Goal: Information Seeking & Learning: Learn about a topic

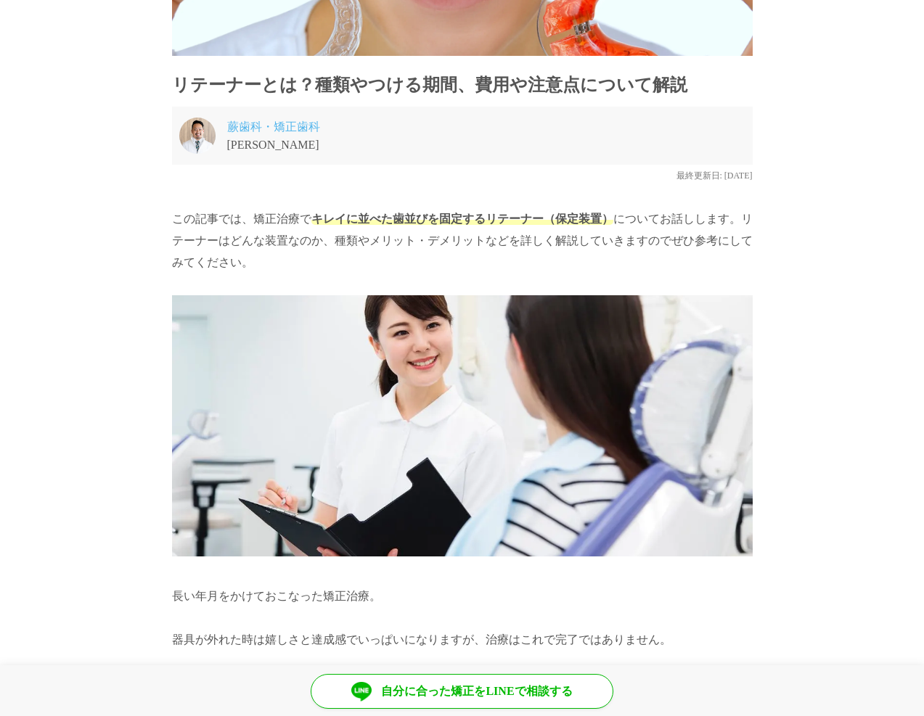
scroll to position [218, 0]
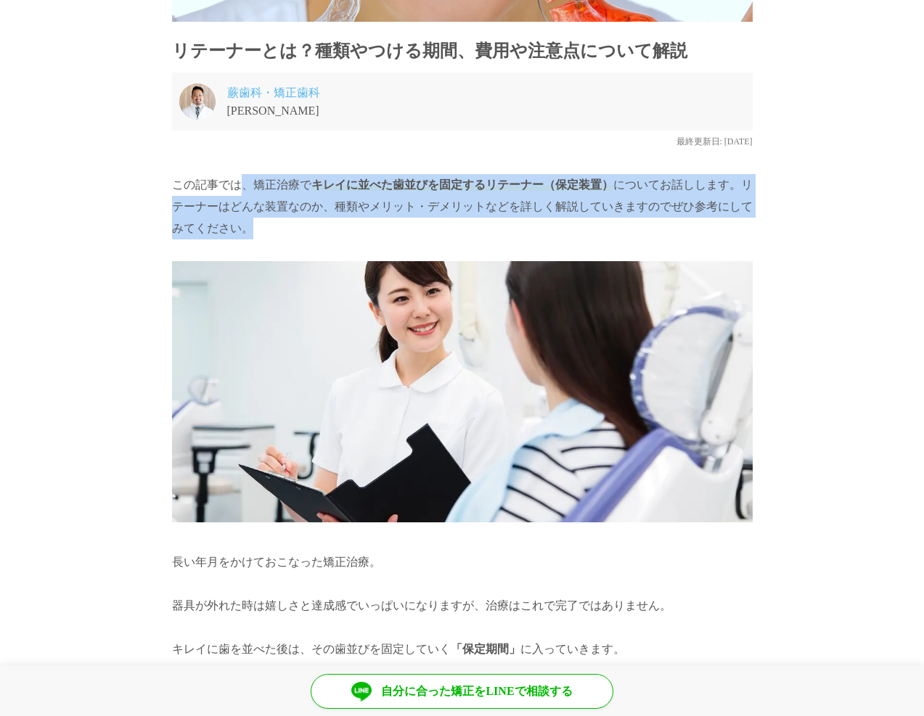
drag, startPoint x: 321, startPoint y: 221, endPoint x: 237, endPoint y: 182, distance: 92.2
click at [239, 187] on p "この記事では、矯正治療で キレイに並べた歯並びを固定するリテーナー（保定装置） についてお話しします。リテーナーはどんな装置なのか、種類やメリット・デメリット…" at bounding box center [462, 206] width 581 height 65
click at [237, 182] on p "この記事では、矯正治療で キレイに並べた歯並びを固定するリテーナー（保定装置） についてお話しします。リテーナーはどんな装置なのか、種類やメリット・デメリット…" at bounding box center [462, 206] width 581 height 65
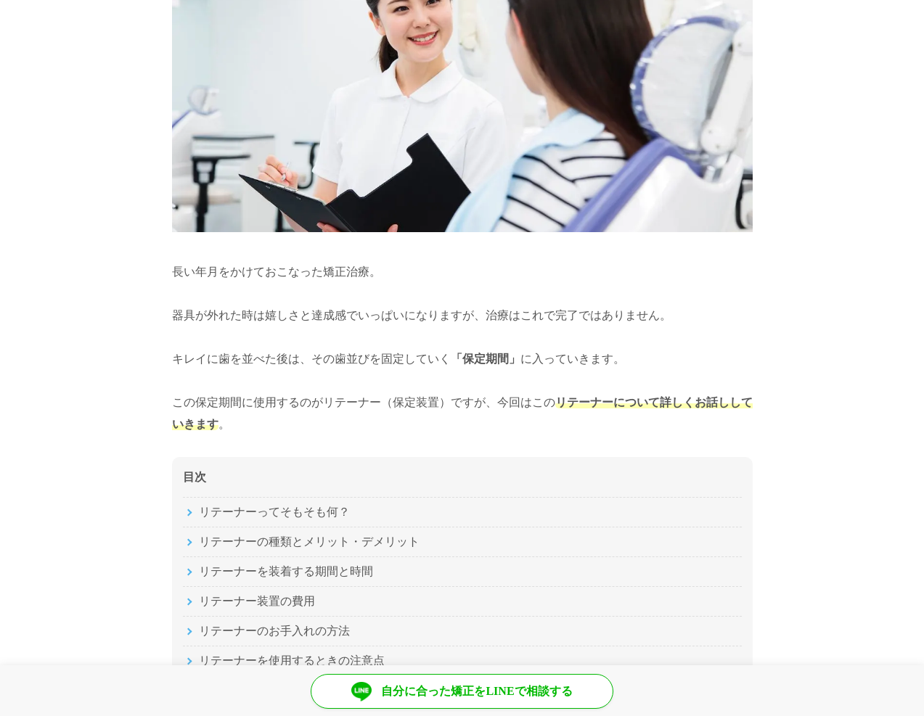
scroll to position [581, 0]
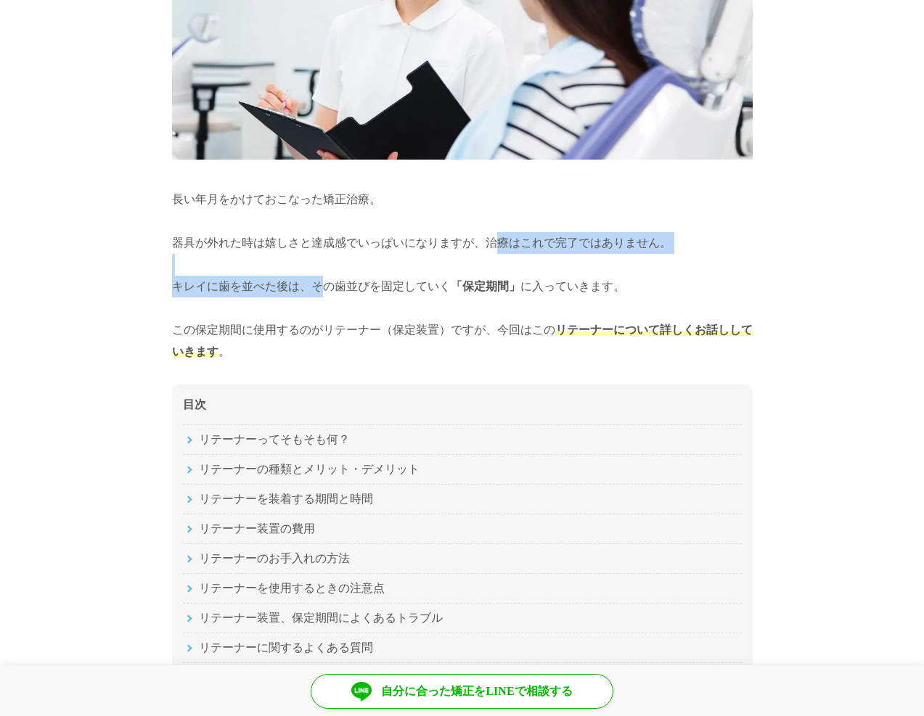
drag, startPoint x: 482, startPoint y: 245, endPoint x: 314, endPoint y: 285, distance: 173.2
click at [315, 286] on p "長い年月をかけておこなった矯正治療。 器具が外れた時は嬉しさと達成感でいっぱいになりますが、治療はこれで完了ではありません。 キレイに歯を並べた後は、その歯並…" at bounding box center [462, 276] width 581 height 174
click at [314, 285] on p "長い年月をかけておこなった矯正治療。 器具が外れた時は嬉しさと達成感でいっぱいになりますが、治療はこれで完了ではありません。 キレイに歯を並べた後は、その歯並…" at bounding box center [462, 276] width 581 height 174
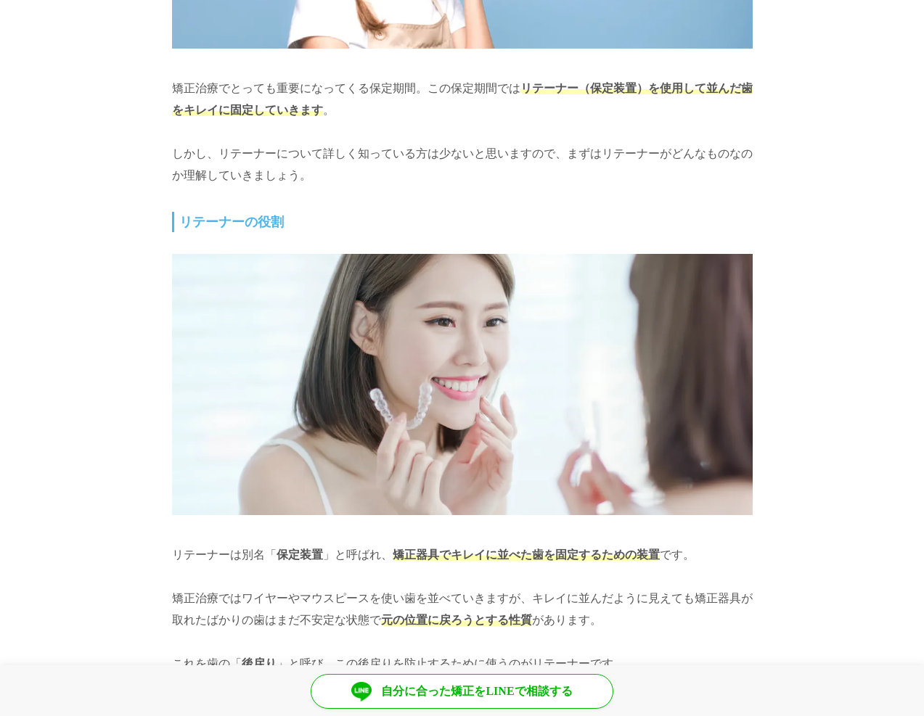
scroll to position [1597, 0]
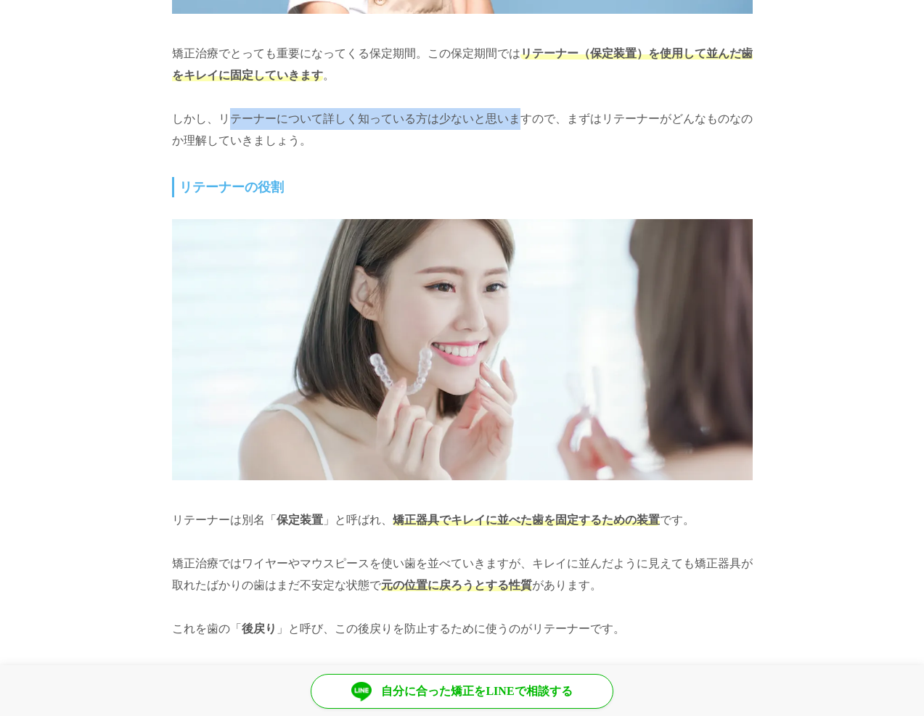
drag, startPoint x: 214, startPoint y: 112, endPoint x: 512, endPoint y: 116, distance: 297.6
click at [512, 116] on p "矯正治療でとっても重要になってくる保定期間。この保定期間では リテーナー（保定装置）を使用して並んだ歯をキレイに固定していきます 。 しかし、リテーナーについ…" at bounding box center [462, 97] width 581 height 109
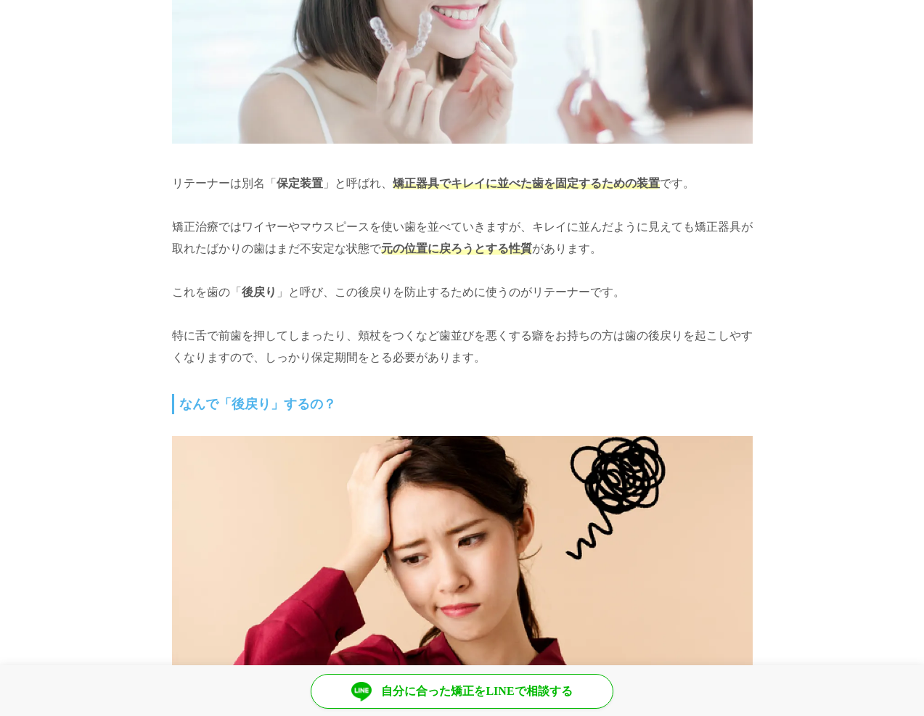
scroll to position [1959, 0]
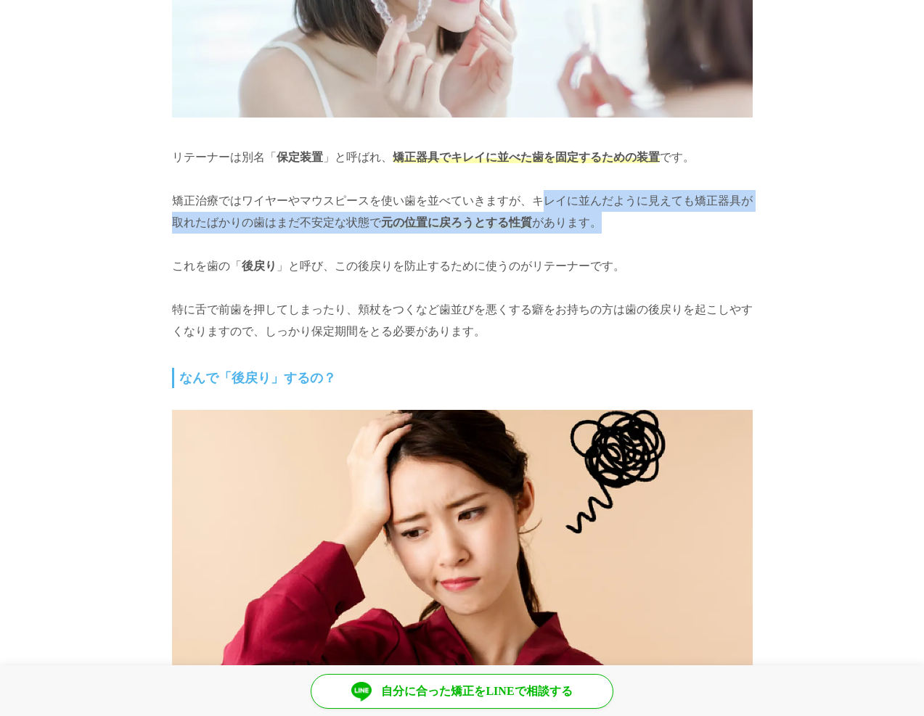
drag, startPoint x: 532, startPoint y: 200, endPoint x: 631, endPoint y: 213, distance: 99.6
click at [631, 213] on p "リテーナーは別名「 保定装置 」と呼ばれ、 矯正器具でキレイに並べた歯を固定するための装置 です。 矯正治療ではワイヤーやマウスピースを使い歯を並べていきます…" at bounding box center [462, 245] width 581 height 196
drag, startPoint x: 631, startPoint y: 213, endPoint x: 527, endPoint y: 194, distance: 105.5
click at [527, 194] on p "リテーナーは別名「 保定装置 」と呼ばれ、 矯正器具でキレイに並べた歯を固定するための装置 です。 矯正治療ではワイヤーやマウスピースを使い歯を並べていきます…" at bounding box center [462, 245] width 581 height 196
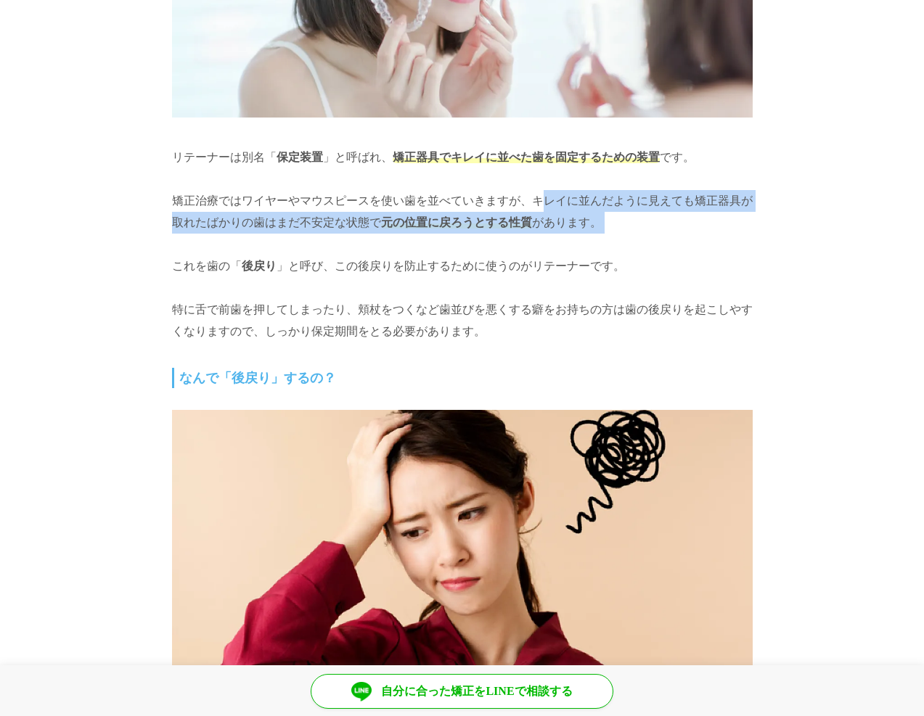
click at [527, 194] on p "リテーナーは別名「 保定装置 」と呼ばれ、 矯正器具でキレイに並べた歯を固定するための装置 です。 矯正治療ではワイヤーやマウスピースを使い歯を並べていきます…" at bounding box center [462, 245] width 581 height 196
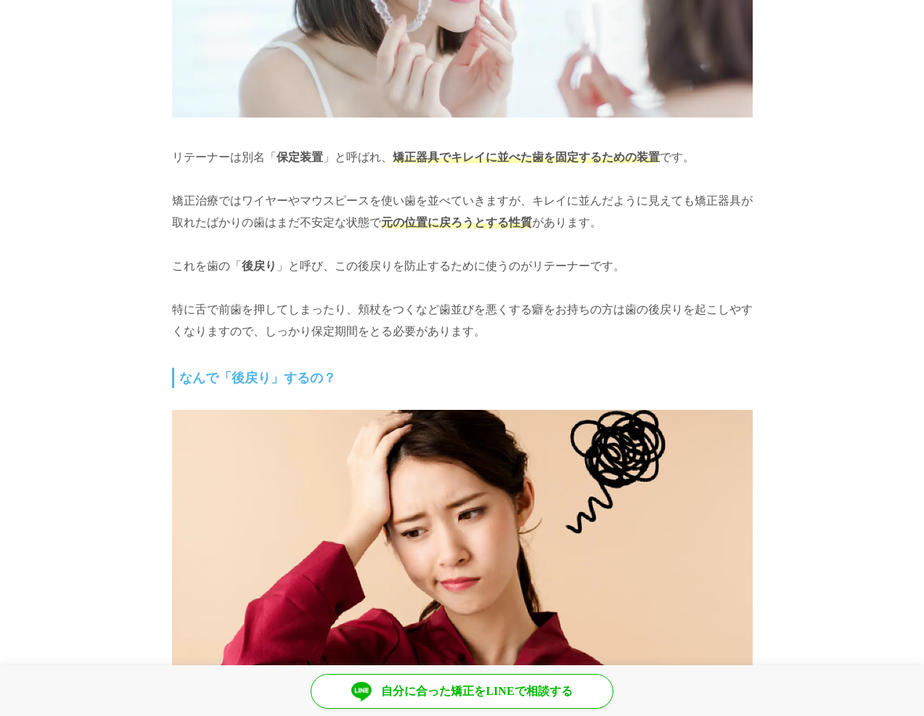
drag, startPoint x: 332, startPoint y: 265, endPoint x: 481, endPoint y: 322, distance: 159.4
click at [481, 322] on p "リテーナーは別名「 保定装置 」と呼ばれ、 矯正器具でキレイに並べた歯を固定するための装置 です。 矯正治療ではワイヤーやマウスピースを使い歯を並べていきます…" at bounding box center [462, 245] width 581 height 196
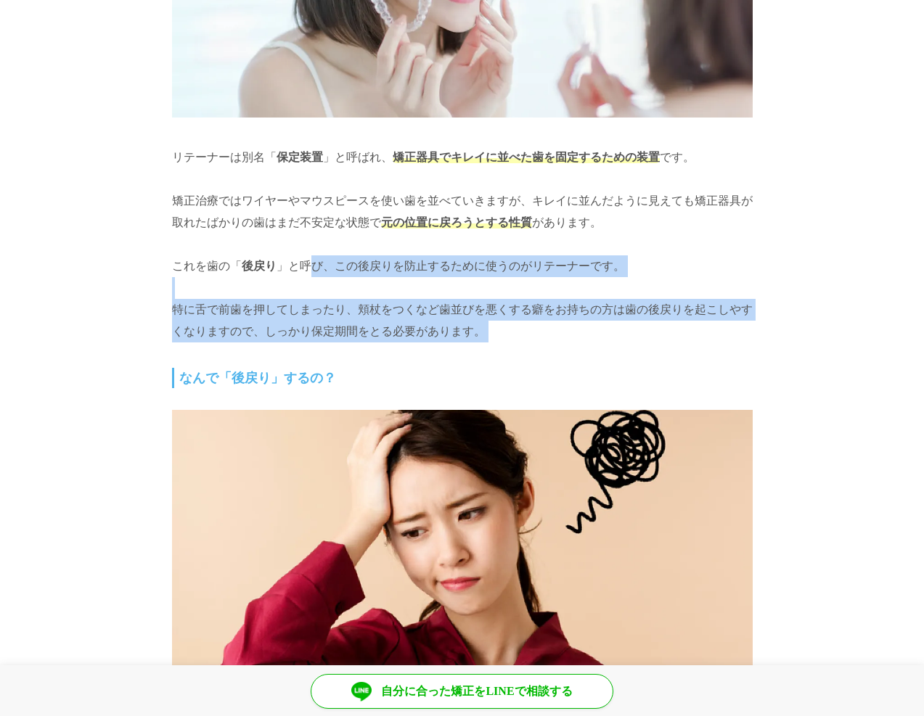
drag, startPoint x: 481, startPoint y: 322, endPoint x: 309, endPoint y: 266, distance: 180.8
click at [309, 266] on p "リテーナーは別名「 保定装置 」と呼ばれ、 矯正器具でキレイに並べた歯を固定するための装置 です。 矯正治療ではワイヤーやマウスピースを使い歯を並べていきます…" at bounding box center [462, 245] width 581 height 196
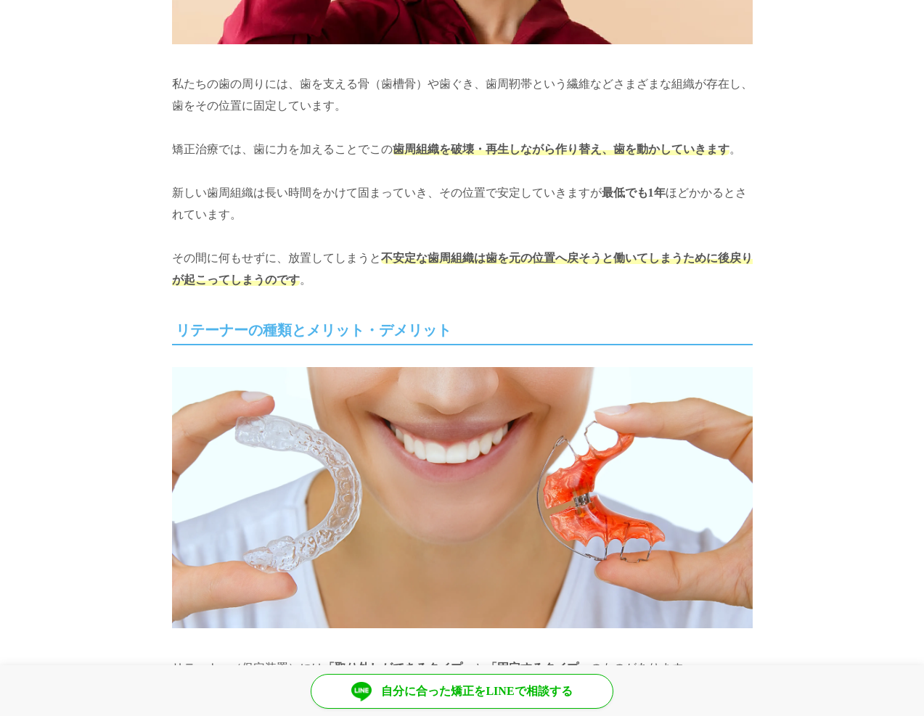
scroll to position [2613, 0]
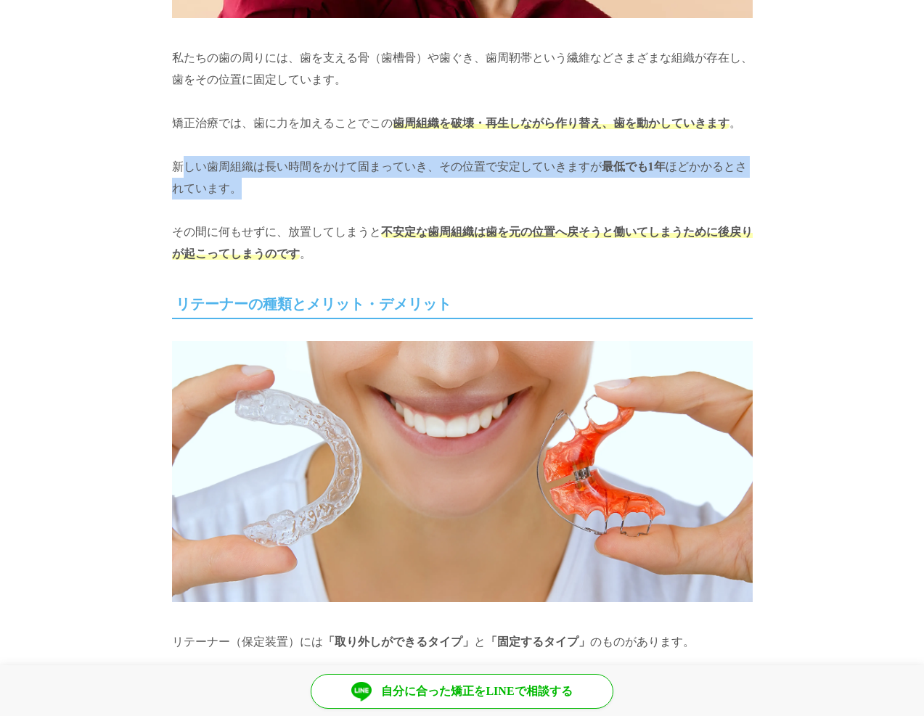
drag, startPoint x: 171, startPoint y: 161, endPoint x: 433, endPoint y: 179, distance: 262.6
click at [433, 179] on p "私たちの歯の周りには、歯を支える骨（歯槽骨）や歯ぐき、歯周靭帯という繊維などさまざまな組織が存在し、歯をその位置に固定しています。 矯正治療では、歯に力を加え…" at bounding box center [462, 156] width 581 height 218
drag, startPoint x: 433, startPoint y: 179, endPoint x: 258, endPoint y: 124, distance: 183.4
click at [260, 126] on p "私たちの歯の周りには、歯を支える骨（歯槽骨）や歯ぐき、歯周靭帯という繊維などさまざまな組織が存在し、歯をその位置に固定しています。 矯正治療では、歯に力を加え…" at bounding box center [462, 156] width 581 height 218
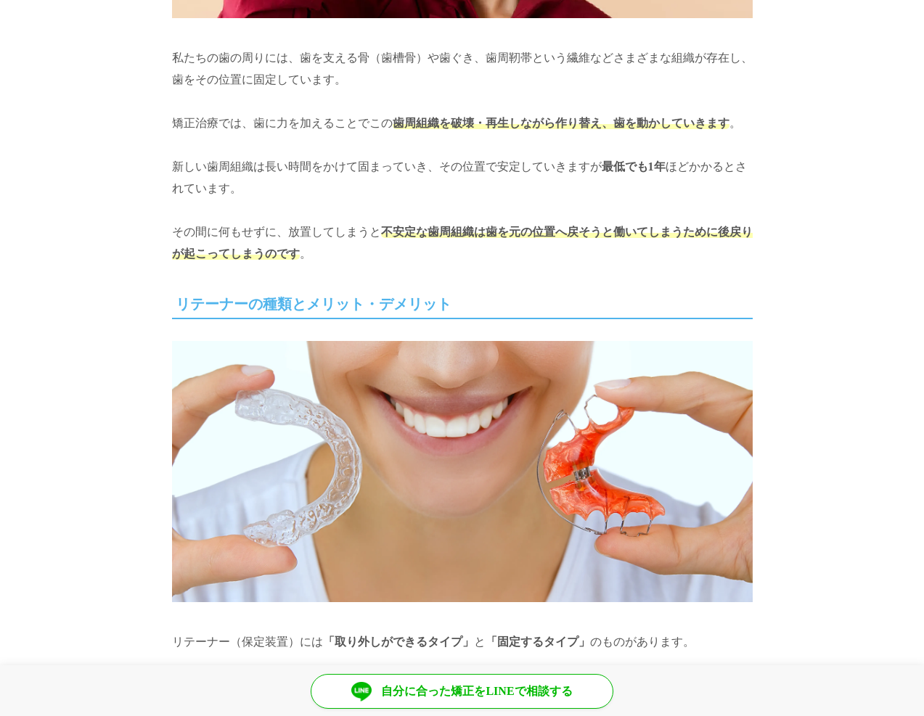
click at [258, 124] on p "私たちの歯の周りには、歯を支える骨（歯槽骨）や歯ぐき、歯周靭帯という繊維などさまざまな組織が存在し、歯をその位置に固定しています。 矯正治療では、歯に力を加え…" at bounding box center [462, 156] width 581 height 218
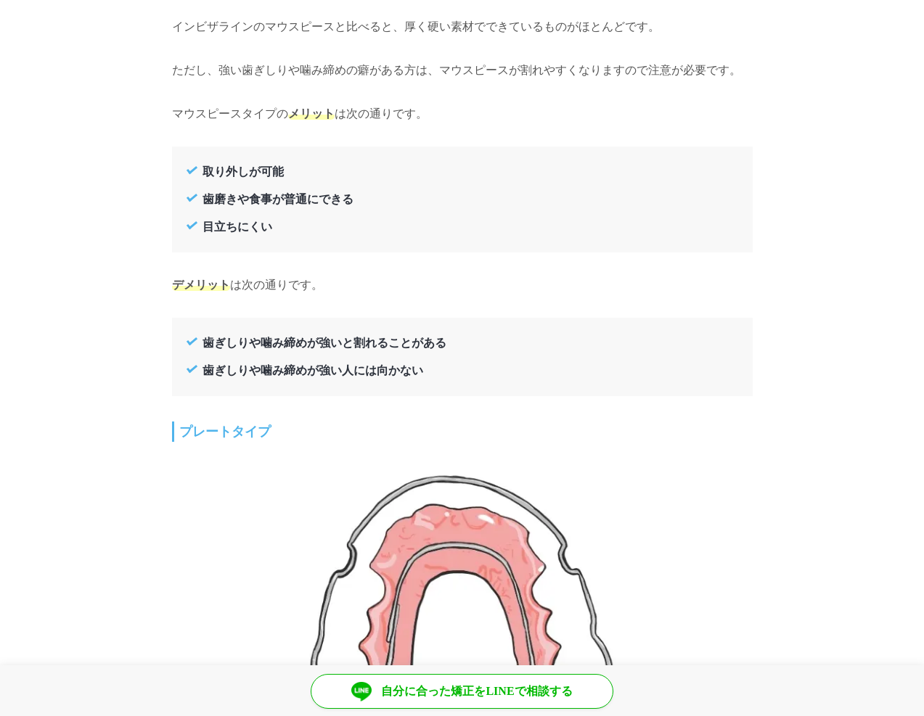
scroll to position [3774, 0]
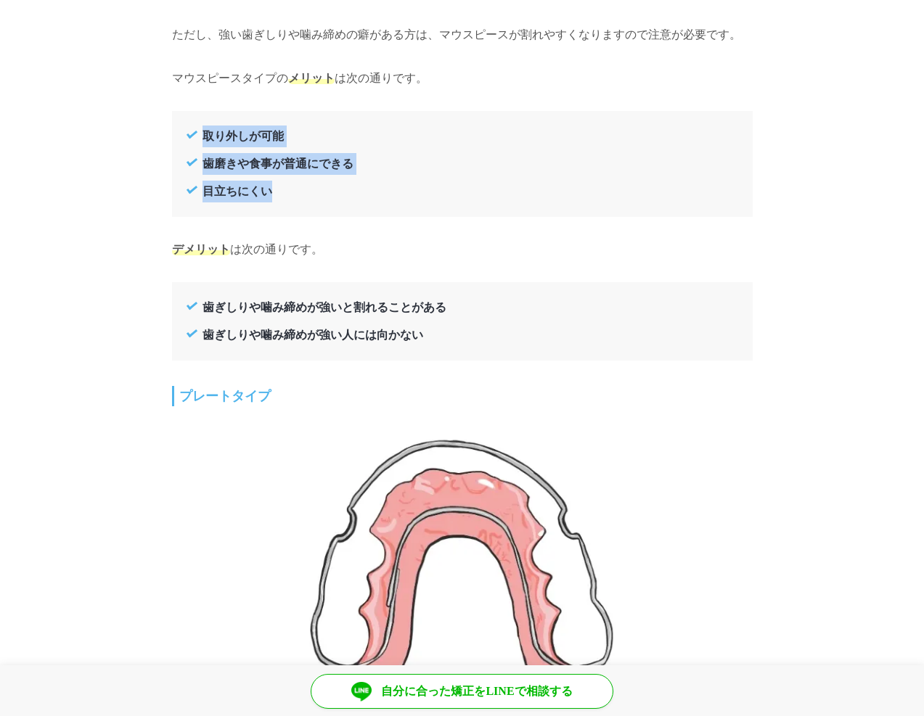
drag, startPoint x: 278, startPoint y: 187, endPoint x: 188, endPoint y: 123, distance: 109.9
click at [188, 126] on ul "取り外しが可能 歯磨きや食事が普通にできる 目立ちにくい" at bounding box center [463, 164] width 552 height 77
click at [188, 126] on li "取り外しが可能" at bounding box center [463, 137] width 552 height 22
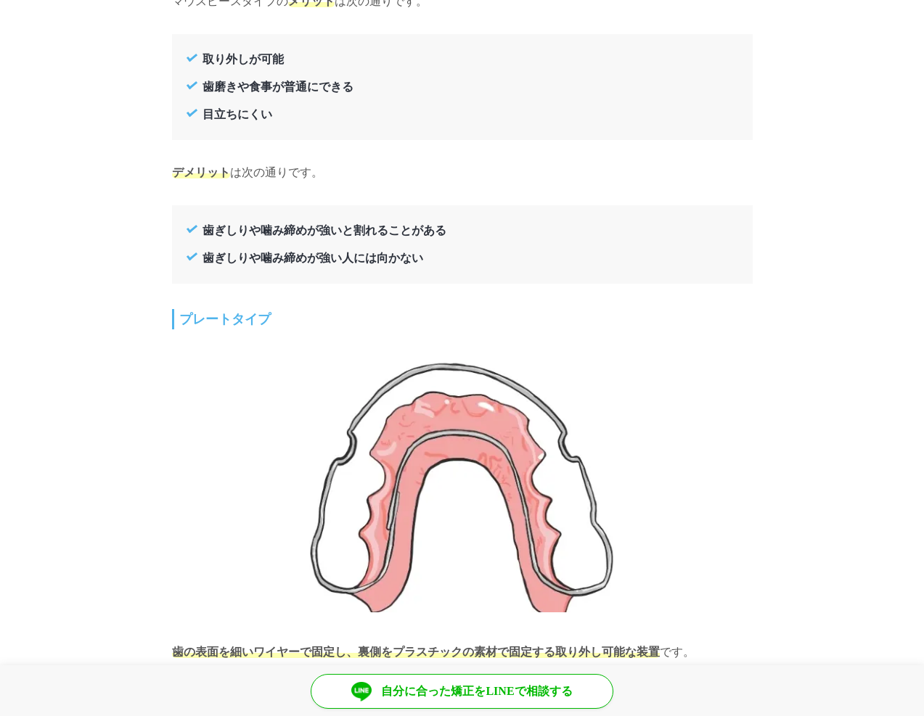
scroll to position [3919, 0]
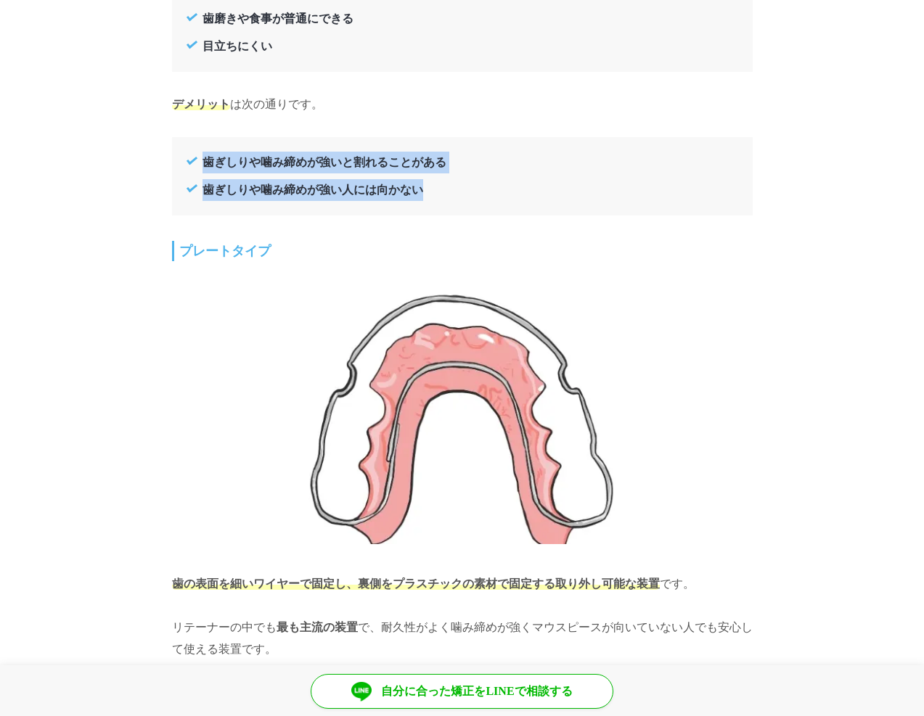
drag, startPoint x: 434, startPoint y: 193, endPoint x: 200, endPoint y: 155, distance: 236.7
click at [200, 155] on div "歯ぎしりや噛み締めが強いと割れることがある 歯ぎしりや噛み締めが強い人には向かない" at bounding box center [462, 176] width 566 height 64
click at [200, 155] on li "歯ぎしりや噛み締めが強いと割れることがある" at bounding box center [463, 163] width 552 height 22
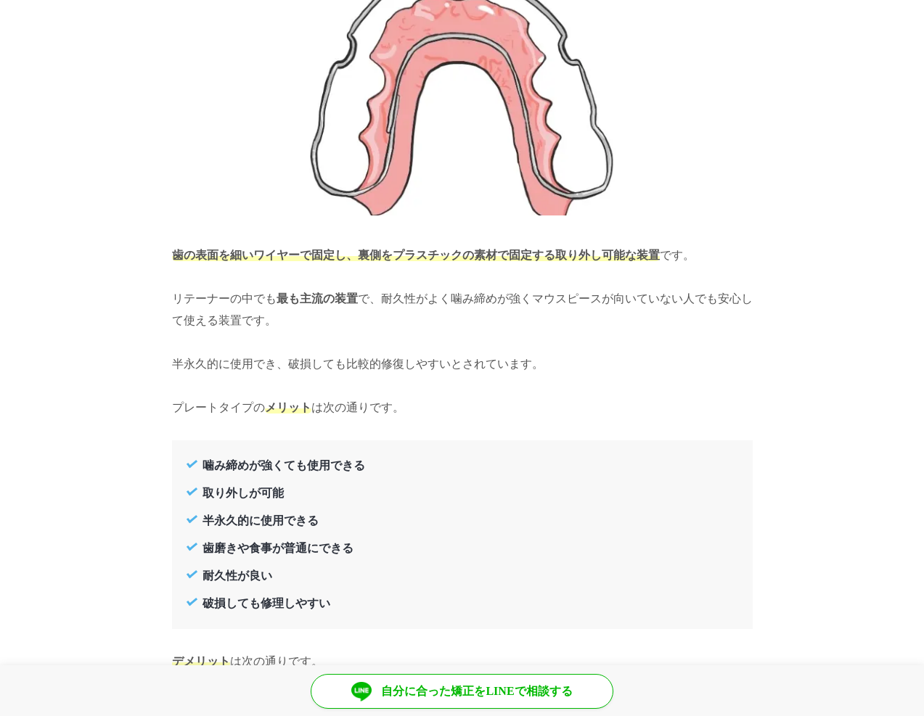
scroll to position [4282, 0]
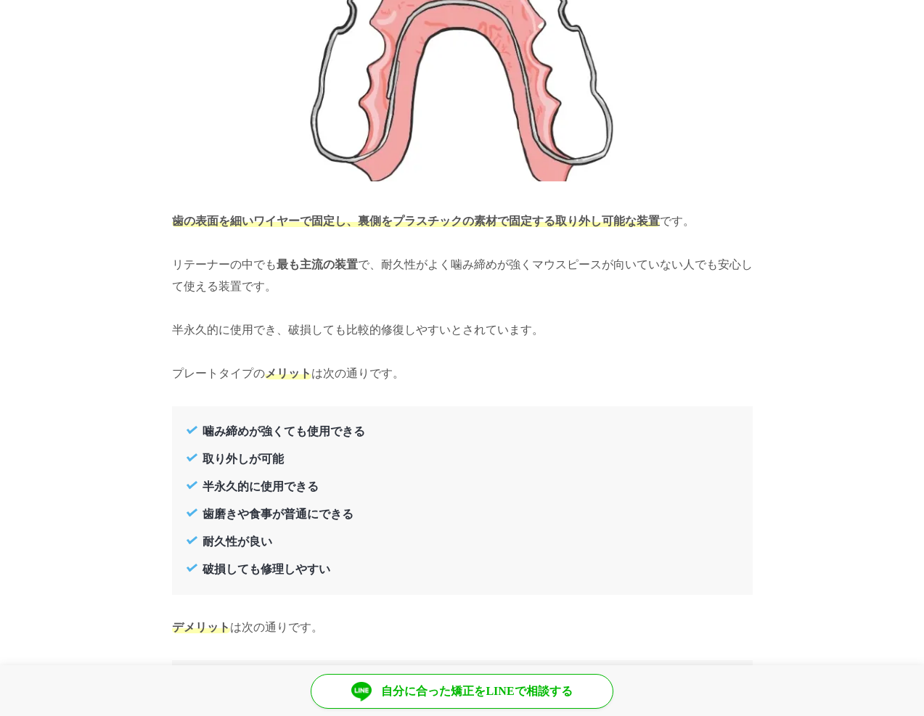
drag, startPoint x: 382, startPoint y: 258, endPoint x: 560, endPoint y: 312, distance: 185.9
click at [560, 312] on p "歯の表面を細いワイヤーで固定し、裏側をプラスチックの素材で固定する取り外し可能な装置 です。 リテーナーの中でも 最も主流の装置 で、耐久性がよく噛み締めが強…" at bounding box center [462, 297] width 581 height 174
click at [545, 313] on p "歯の表面を細いワイヤーで固定し、裏側をプラスチックの素材で固定する取り外し可能な装置 です。 リテーナーの中でも 最も主流の装置 で、耐久性がよく噛み締めが強…" at bounding box center [462, 297] width 581 height 174
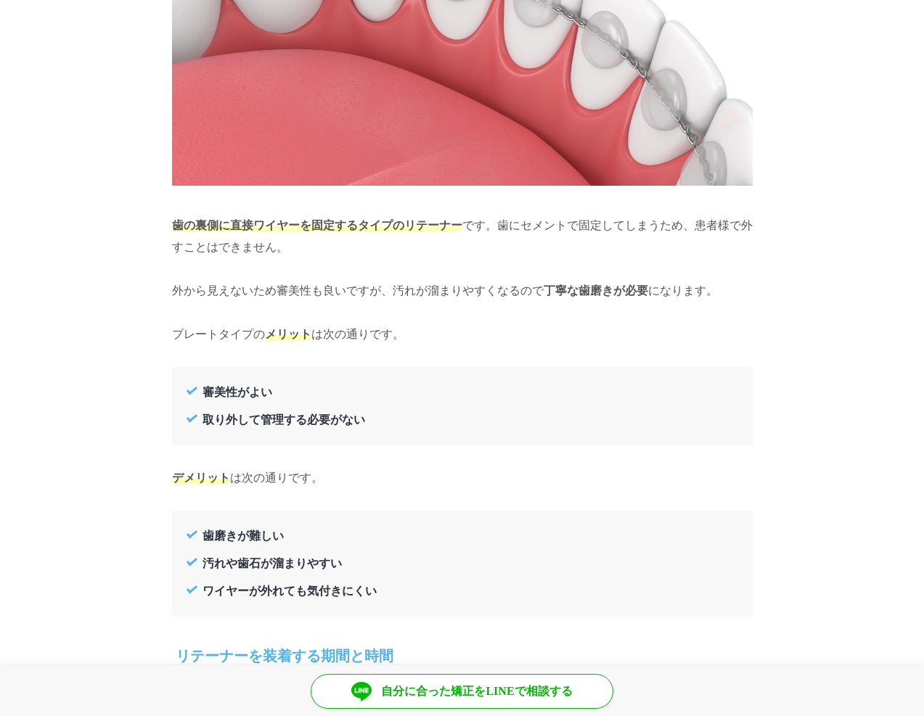
scroll to position [5225, 0]
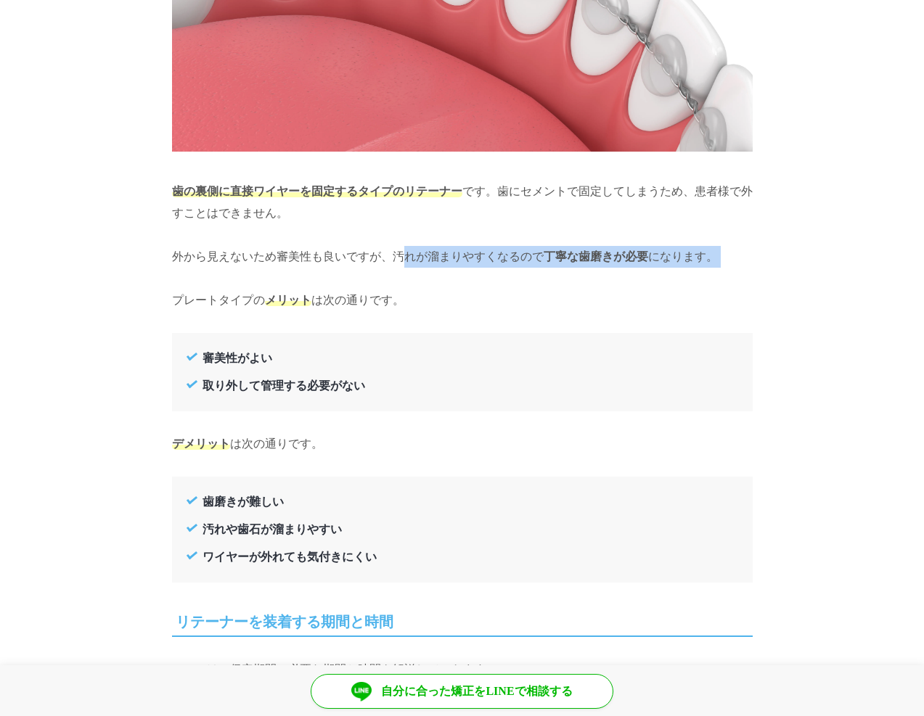
drag, startPoint x: 393, startPoint y: 246, endPoint x: 408, endPoint y: 283, distance: 40.0
click at [408, 283] on p "歯の裏側に直接ワイヤーを固定するタイプのリテーナー です。歯にセメントで固定してしまうため、患者様で外すことはできません。 外から見えないため審美性も良いです…" at bounding box center [462, 246] width 581 height 131
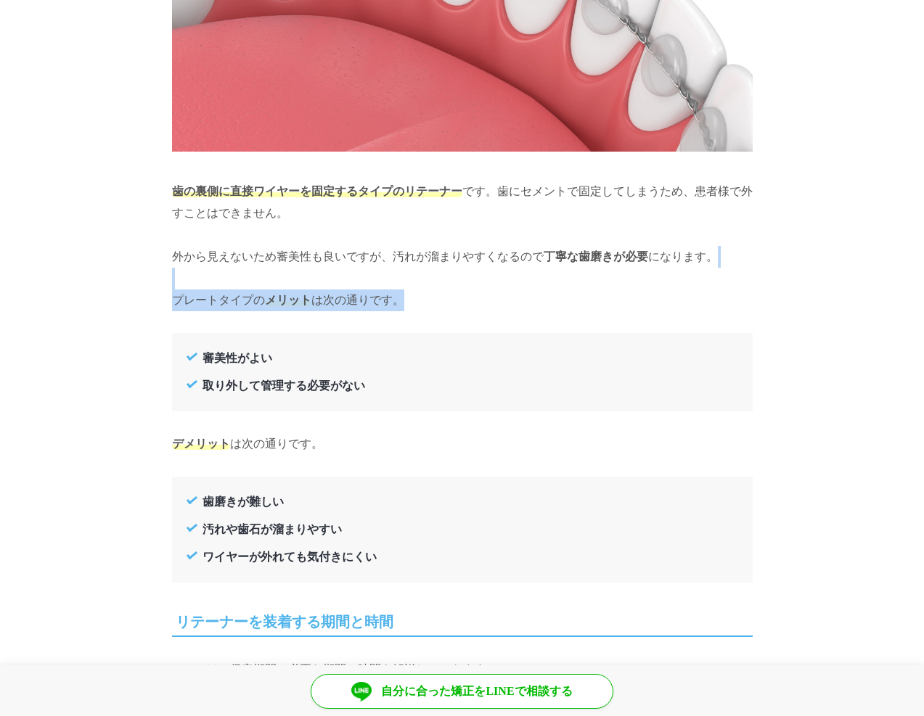
drag, startPoint x: 411, startPoint y: 288, endPoint x: 384, endPoint y: 251, distance: 45.7
click at [384, 251] on p "歯の裏側に直接ワイヤーを固定するタイプのリテーナー です。歯にセメントで固定してしまうため、患者様で外すことはできません。 外から見えないため審美性も良いです…" at bounding box center [462, 246] width 581 height 131
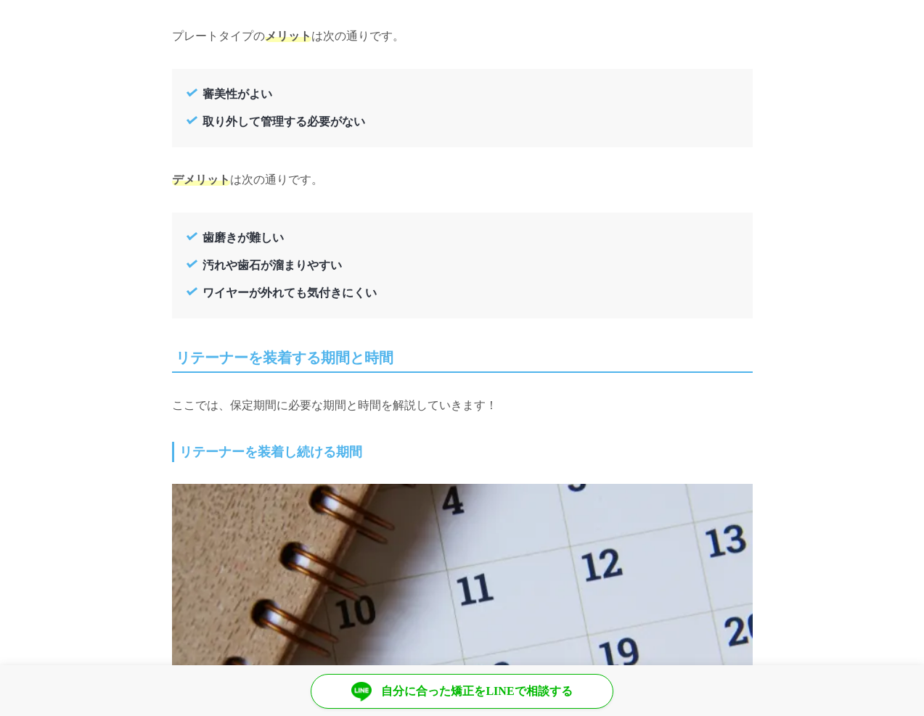
scroll to position [5515, 0]
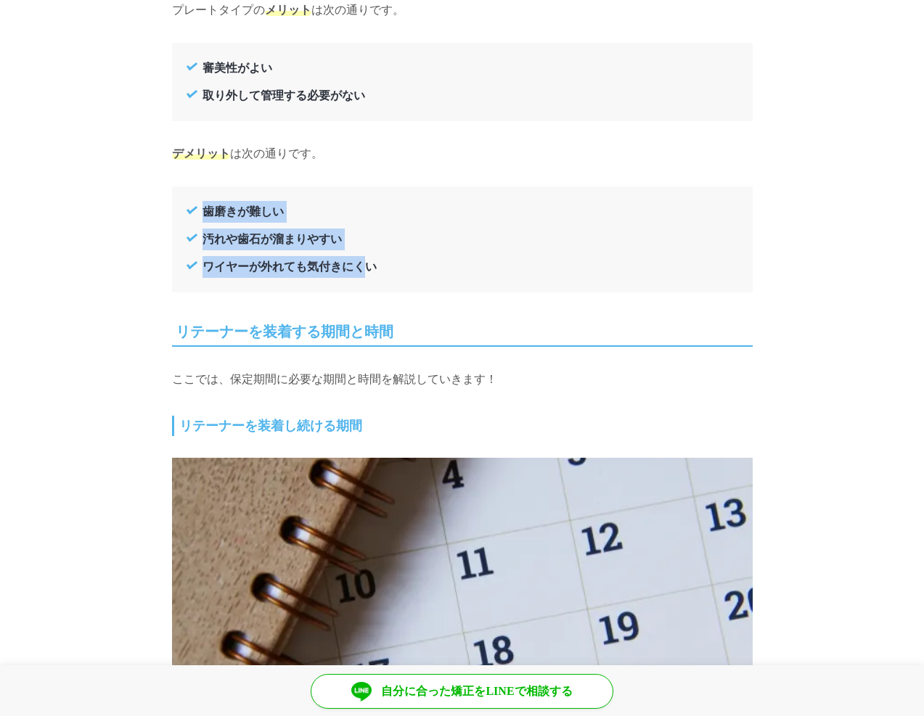
drag, startPoint x: 179, startPoint y: 205, endPoint x: 382, endPoint y: 253, distance: 209.5
click at [382, 253] on div "歯磨きが難しい 汚れや歯石が溜まりやすい ワイヤーが外れても気付きにくい" at bounding box center [462, 240] width 581 height 106
click at [382, 256] on li "ワイヤーが外れても気付きにくい" at bounding box center [463, 267] width 552 height 22
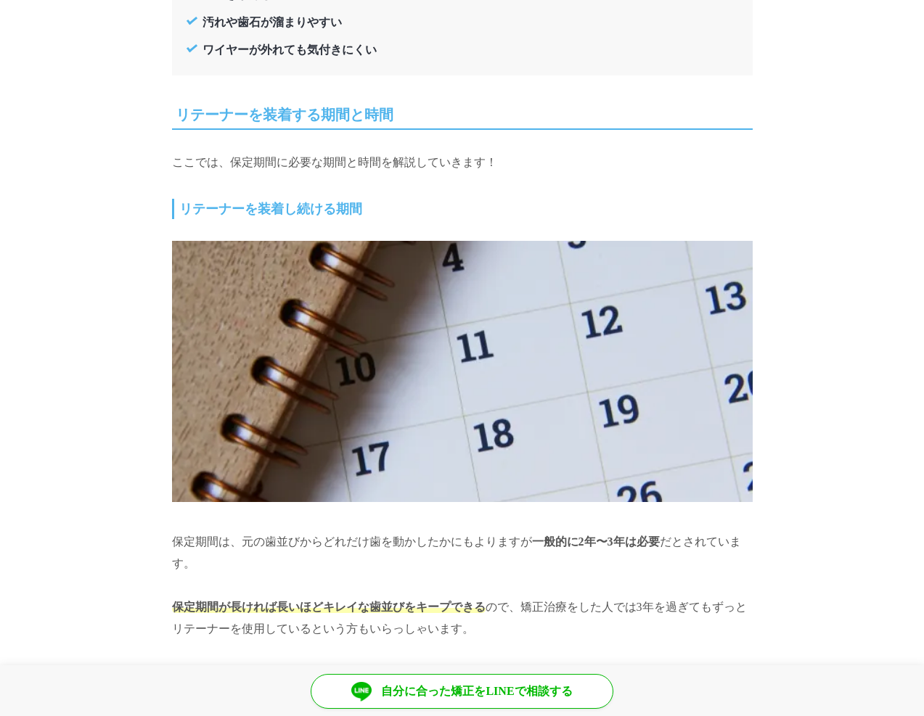
scroll to position [5733, 0]
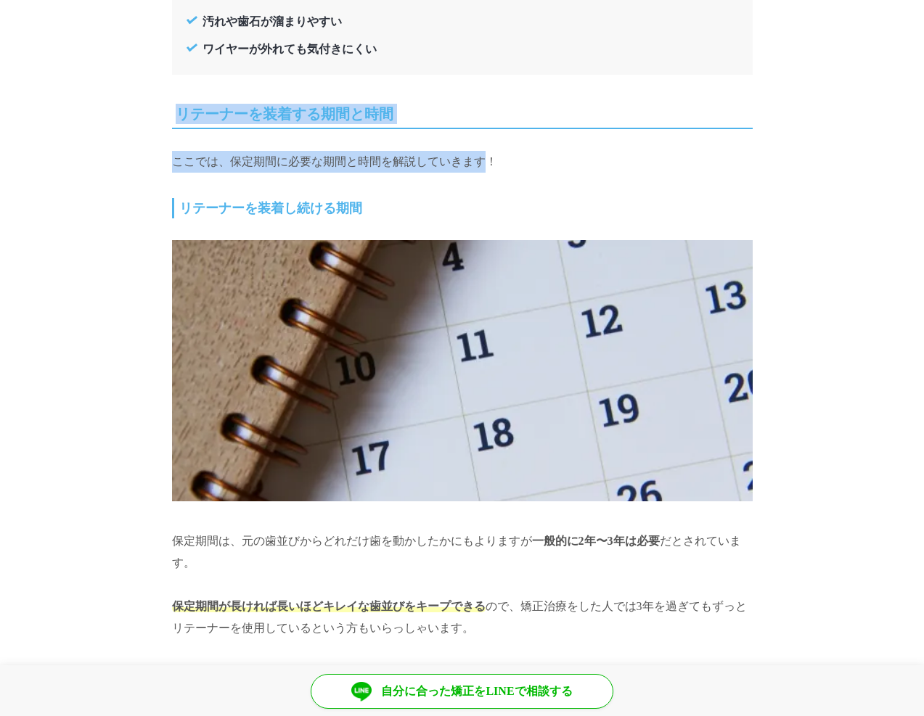
drag, startPoint x: 169, startPoint y: 105, endPoint x: 488, endPoint y: 145, distance: 321.2
click at [488, 151] on p "ここでは、保定期間に必要な期間と時間を解説していきます！" at bounding box center [462, 162] width 581 height 22
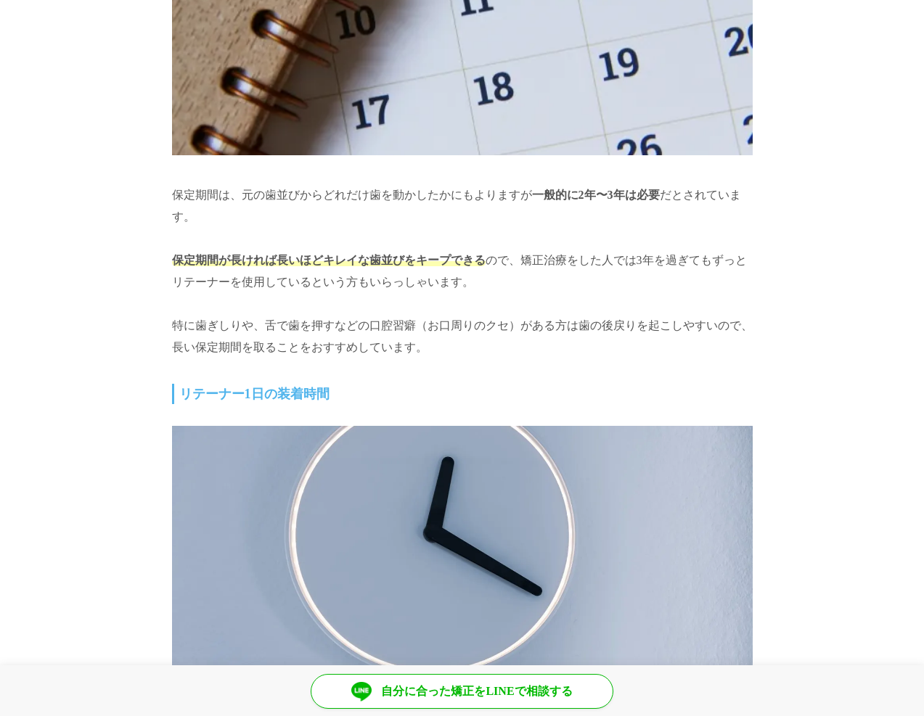
scroll to position [6096, 0]
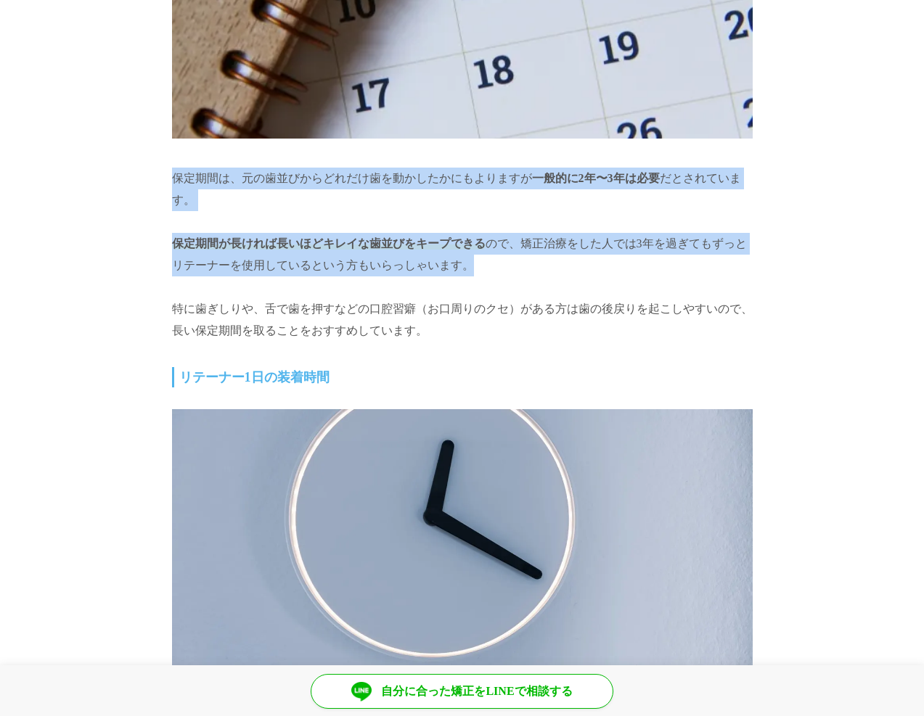
drag, startPoint x: 509, startPoint y: 254, endPoint x: 174, endPoint y: 169, distance: 345.2
click at [174, 169] on p "保定期間は、元の歯並びからどれだけ歯を動かしたかにもよりますが 一般的に2年〜3年は必要 だとされています。" at bounding box center [462, 190] width 581 height 44
drag, startPoint x: 174, startPoint y: 169, endPoint x: 514, endPoint y: 258, distance: 351.0
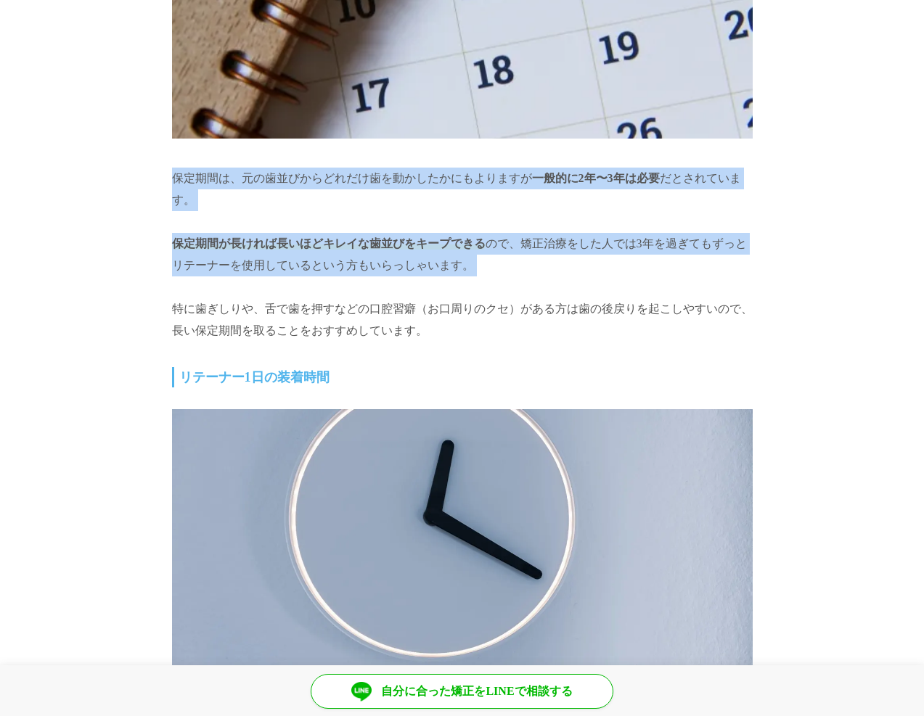
click at [514, 258] on p "保定期間が長ければ長いほどキレイな歯並びをキープできる ので、矯正治療をした人では3年を過ぎてもずっとリテーナーを使用しているという方もいらっしゃいます。" at bounding box center [462, 255] width 581 height 44
drag, startPoint x: 485, startPoint y: 258, endPoint x: 148, endPoint y: 167, distance: 348.7
click at [237, 168] on p "保定期間は、元の歯並びからどれだけ歯を動かしたかにもよりますが 一般的に2年〜3年は必要 だとされています。" at bounding box center [462, 190] width 581 height 44
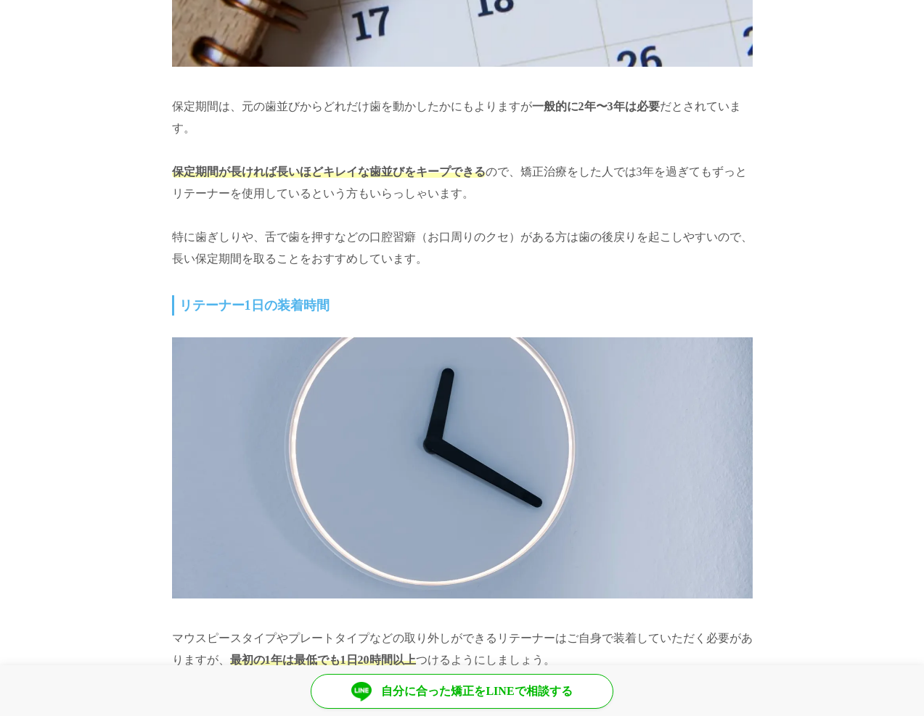
scroll to position [6168, 0]
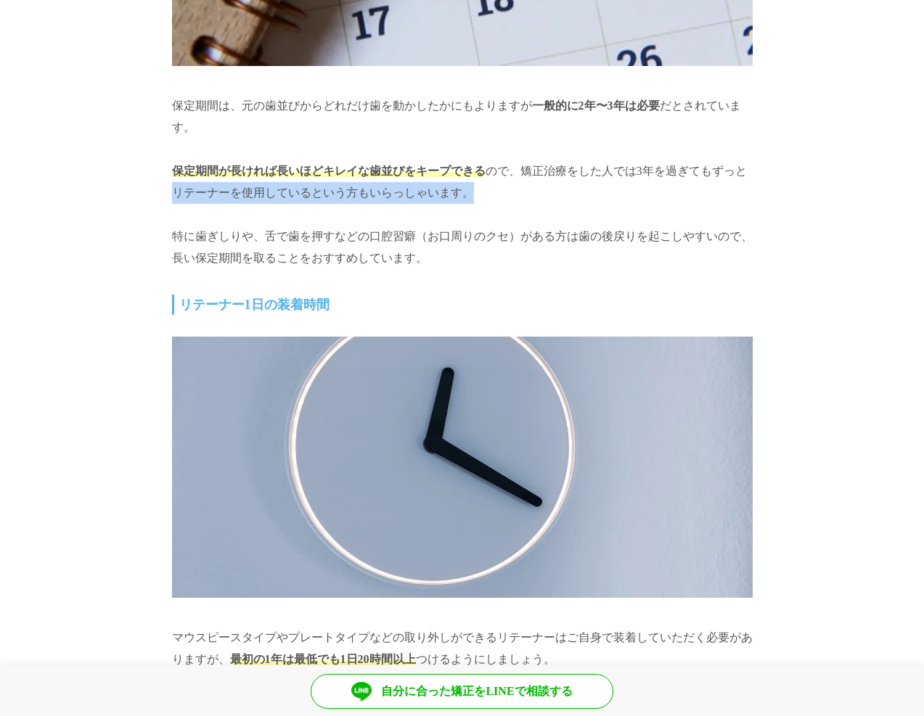
drag, startPoint x: 151, startPoint y: 171, endPoint x: 512, endPoint y: 173, distance: 360.7
click at [512, 173] on p "保定期間が長ければ長いほどキレイな歯並びをキープできる ので、矯正治療をした人では3年を過ぎてもずっとリテーナーを使用しているという方もいらっしゃいます。" at bounding box center [462, 182] width 581 height 44
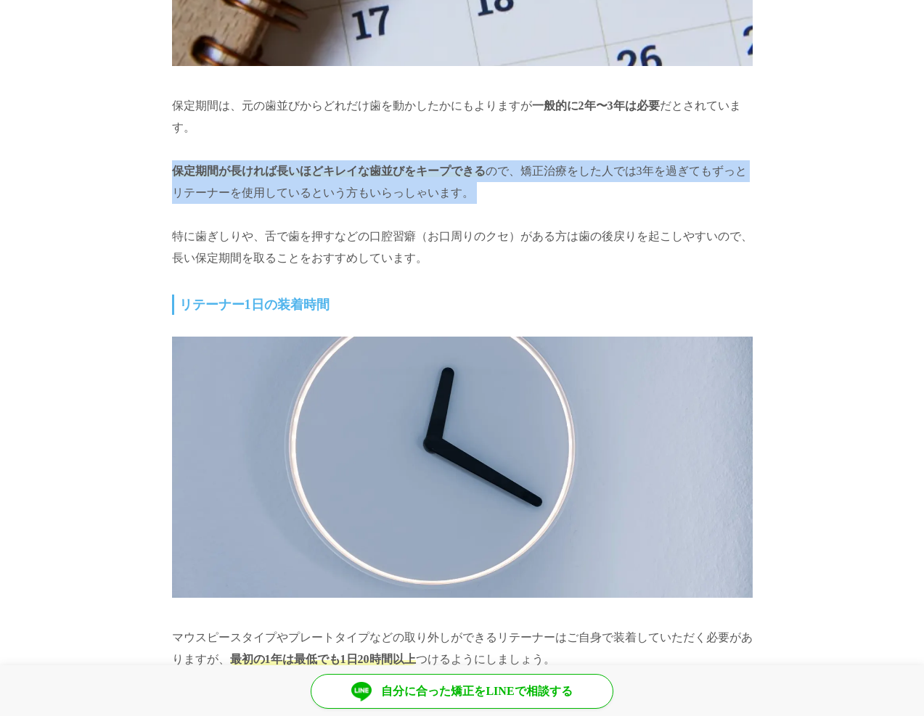
drag, startPoint x: 512, startPoint y: 173, endPoint x: 160, endPoint y: 163, distance: 351.4
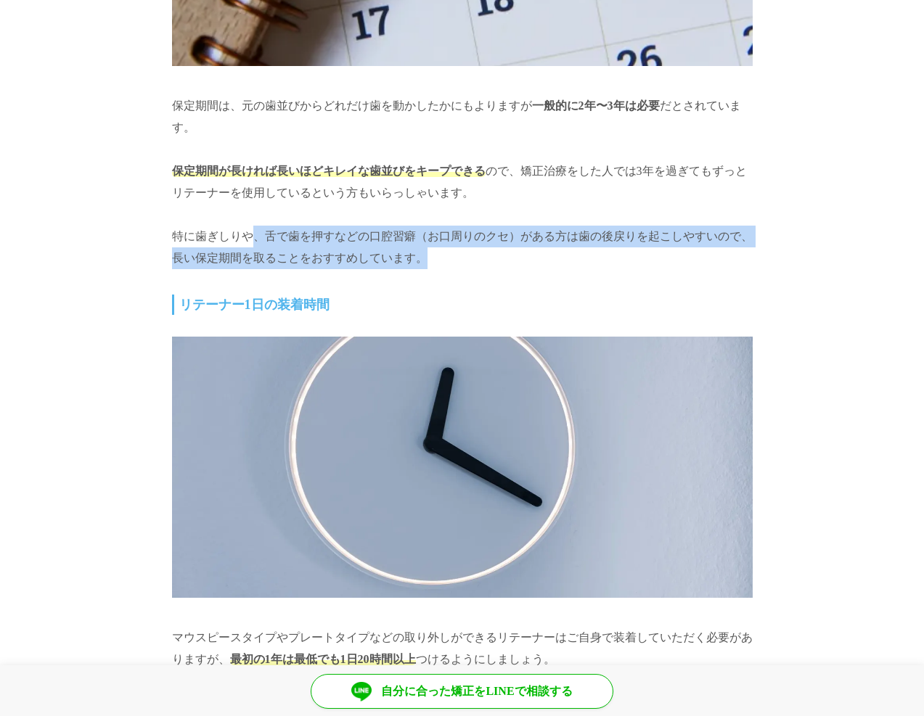
drag, startPoint x: 258, startPoint y: 228, endPoint x: 559, endPoint y: 242, distance: 301.5
click at [559, 242] on p "特に歯ぎしりや、舌で歯を押すなどの口腔習癖（お口周りのクセ）がある方は歯の後戻りを起こしやすいので、長い保定期間を取ることをおすすめしています。" at bounding box center [462, 248] width 581 height 44
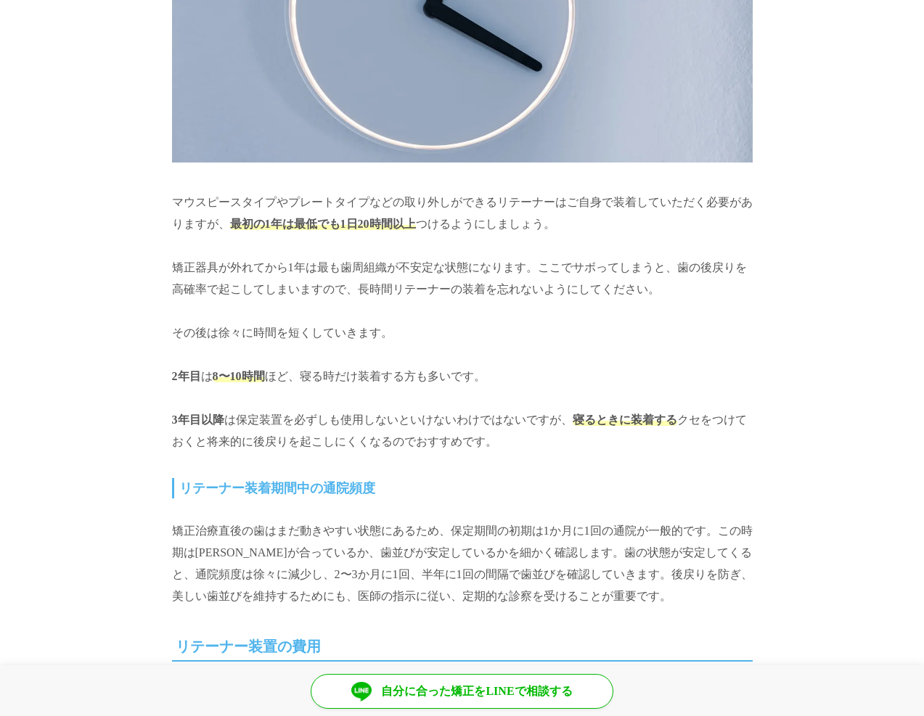
scroll to position [6676, 0]
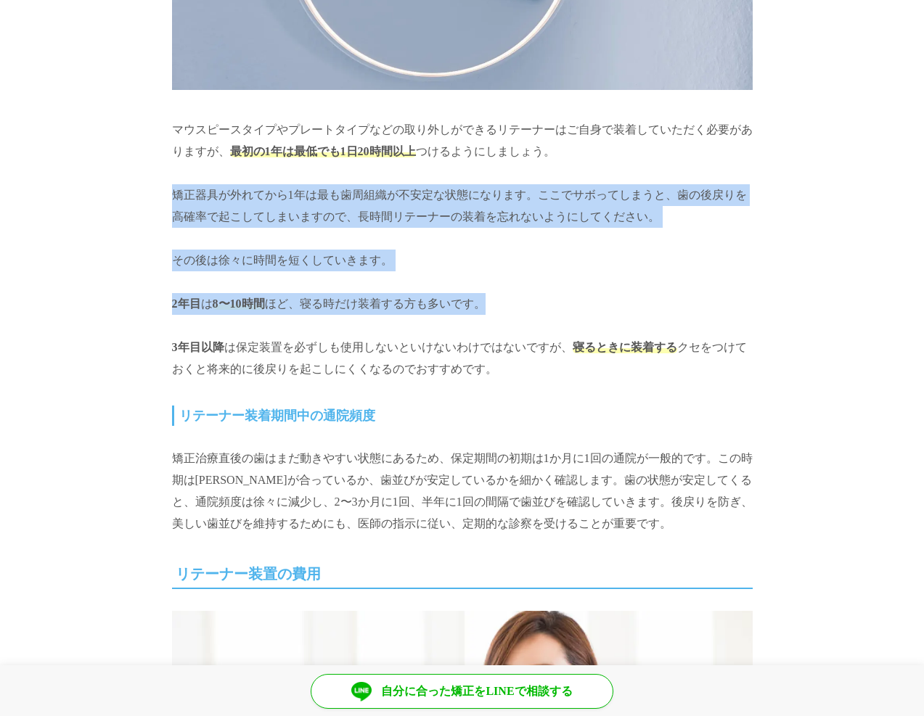
drag, startPoint x: 155, startPoint y: 184, endPoint x: 496, endPoint y: 289, distance: 356.7
click at [496, 289] on section "リテーナーとは？種類やつける期間、費用や注意点について解説 蕨歯科・矯正歯科 [PERSON_NAME]先生 最終更新日: [DATE] この記事では、矯正治…" at bounding box center [462, 619] width 924 height 14080
click at [496, 293] on p "2年目 は 8〜10時間 ほど、寝る時だけ装着する方も多いです。" at bounding box center [462, 304] width 581 height 22
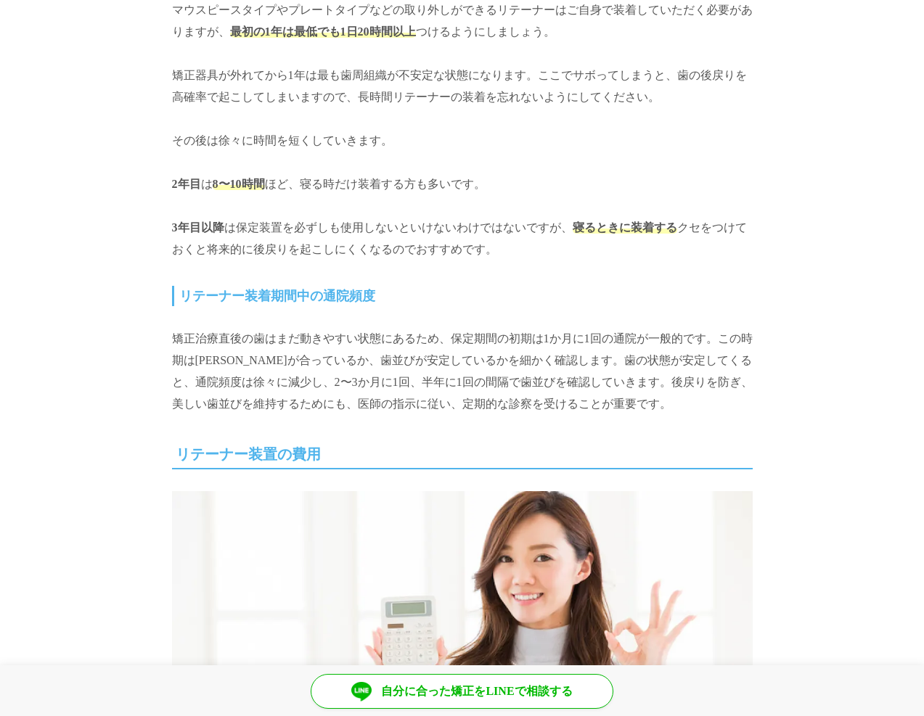
scroll to position [6822, 0]
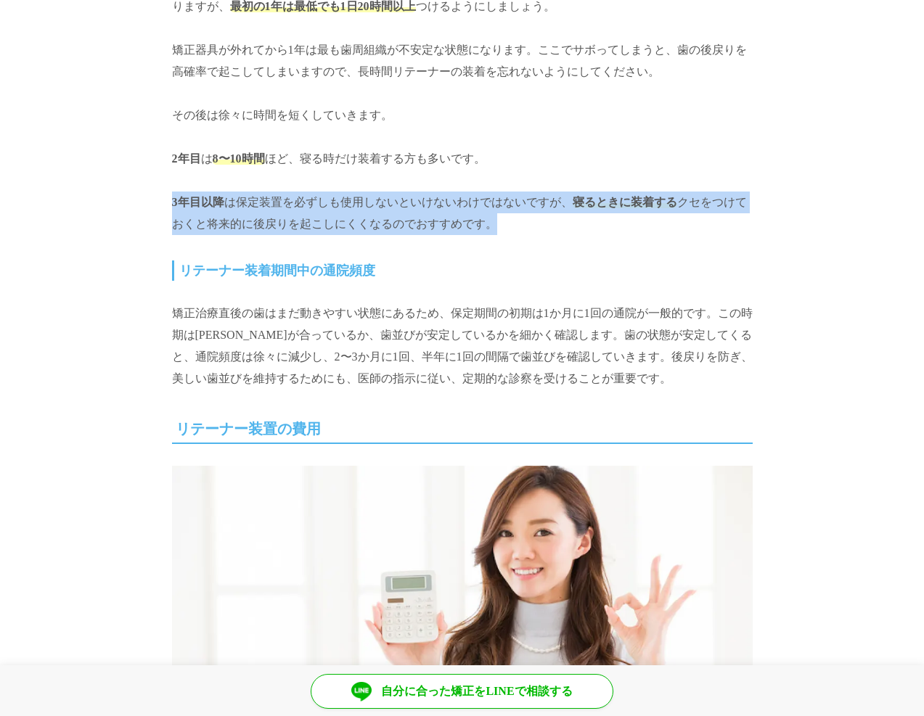
drag, startPoint x: 205, startPoint y: 190, endPoint x: 581, endPoint y: 205, distance: 375.5
click at [581, 205] on section "リテーナーとは？種類やつける期間、費用や注意点について解説 蕨歯科・矯正歯科 [PERSON_NAME]先生 最終更新日: [DATE] この記事では、矯正治…" at bounding box center [462, 474] width 924 height 14080
click at [581, 206] on p "3年目以降 は保定装置を必ずしも使用しないといけないわけではないですが、 寝るときに装着する クセをつけておくと将来的に後戻りを起こしにくくなるのでおすすめで…" at bounding box center [462, 214] width 581 height 44
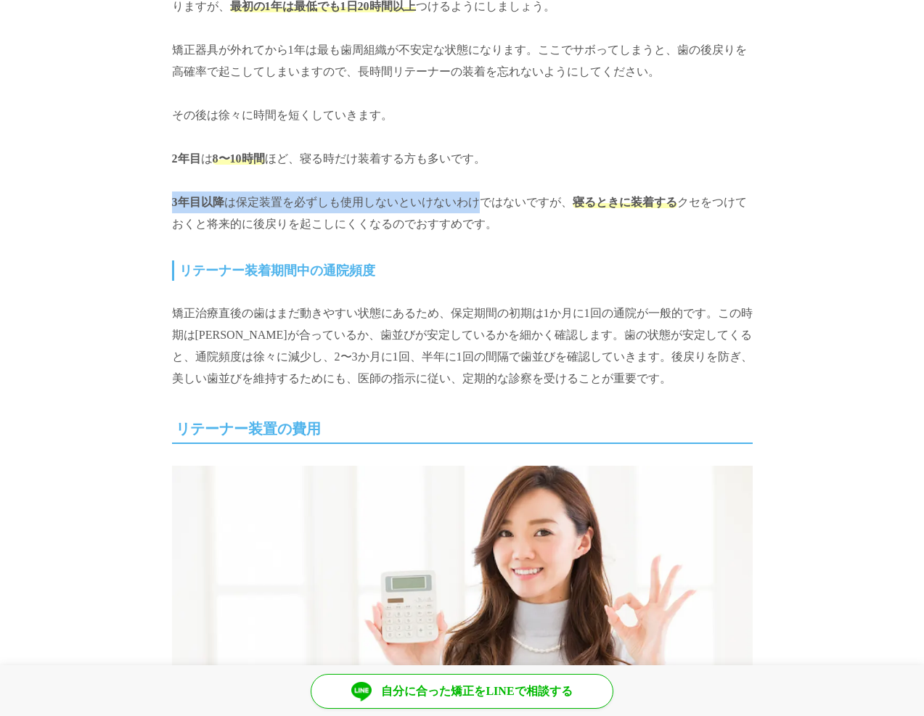
drag, startPoint x: 581, startPoint y: 206, endPoint x: 478, endPoint y: 189, distance: 105.2
click at [478, 192] on p "3年目以降 は保定装置を必ずしも使用しないといけないわけではないですが、 寝るときに装着する クセをつけておくと将来的に後戻りを起こしにくくなるのでおすすめで…" at bounding box center [462, 214] width 581 height 44
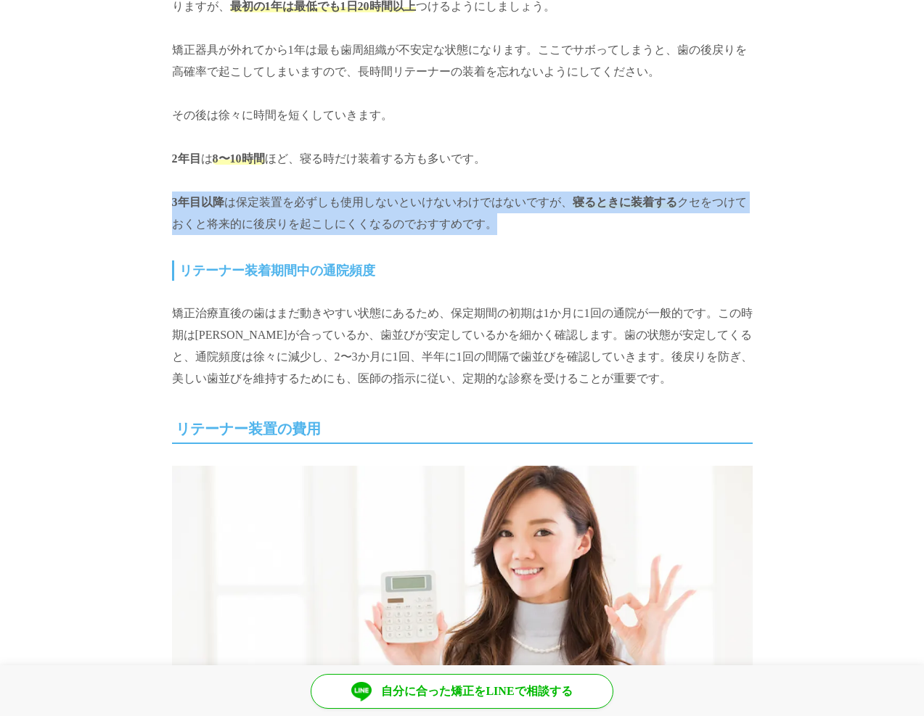
drag, startPoint x: 536, startPoint y: 220, endPoint x: 143, endPoint y: 187, distance: 394.0
click at [143, 187] on section "リテーナーとは？種類やつける期間、費用や注意点について解説 蕨歯科・矯正歯科 [PERSON_NAME]先生 最終更新日: [DATE] この記事では、矯正治…" at bounding box center [462, 474] width 924 height 14080
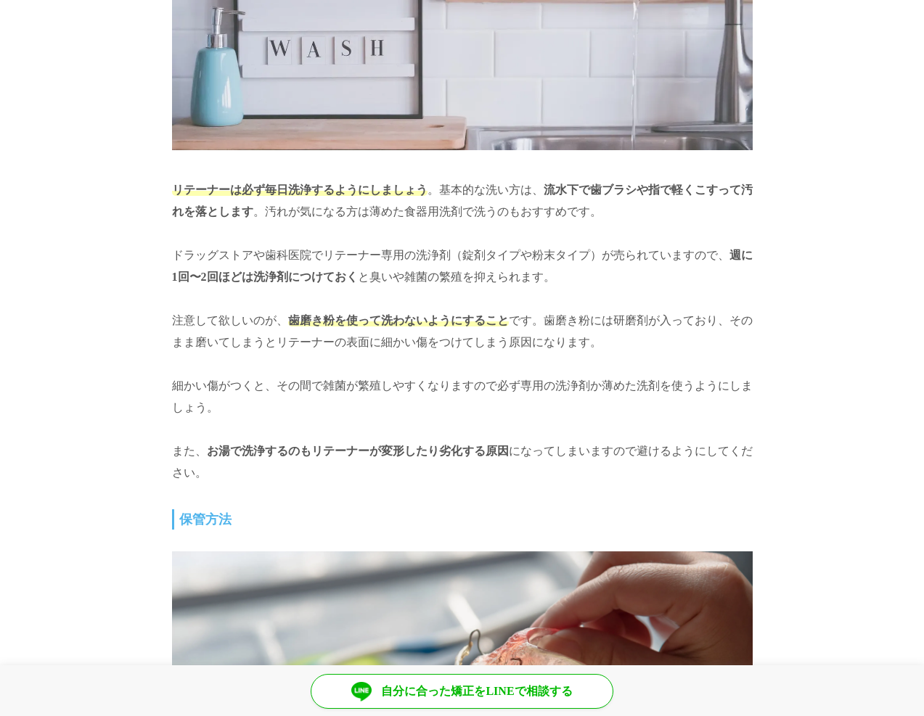
scroll to position [8128, 0]
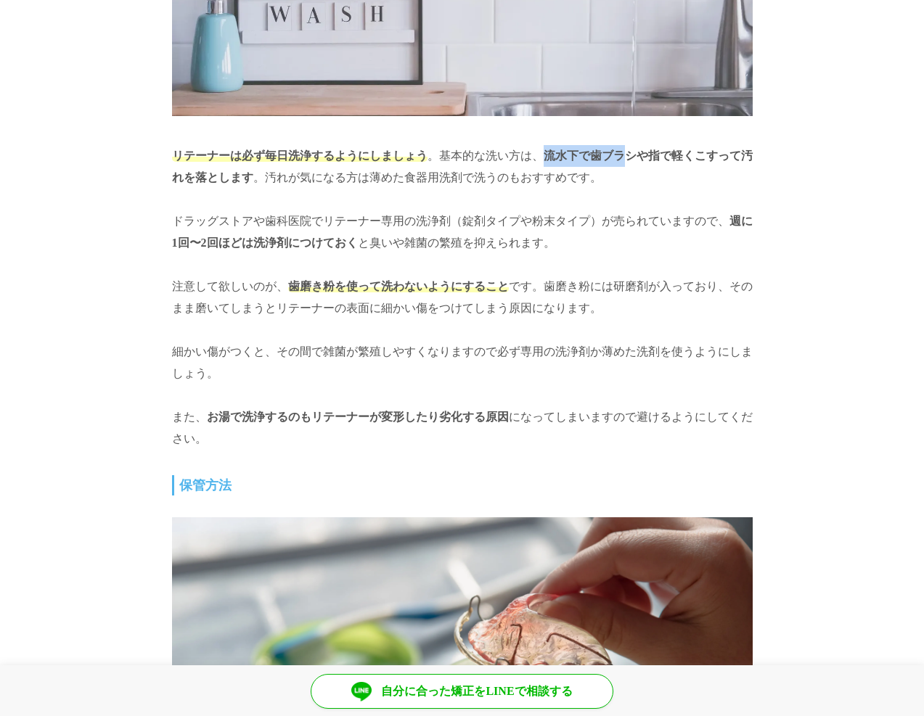
drag, startPoint x: 544, startPoint y: 137, endPoint x: 624, endPoint y: 146, distance: 81.0
click at [624, 149] on strong "流水下で歯ブラシや指で軽くこすって汚れを落とします" at bounding box center [462, 166] width 581 height 34
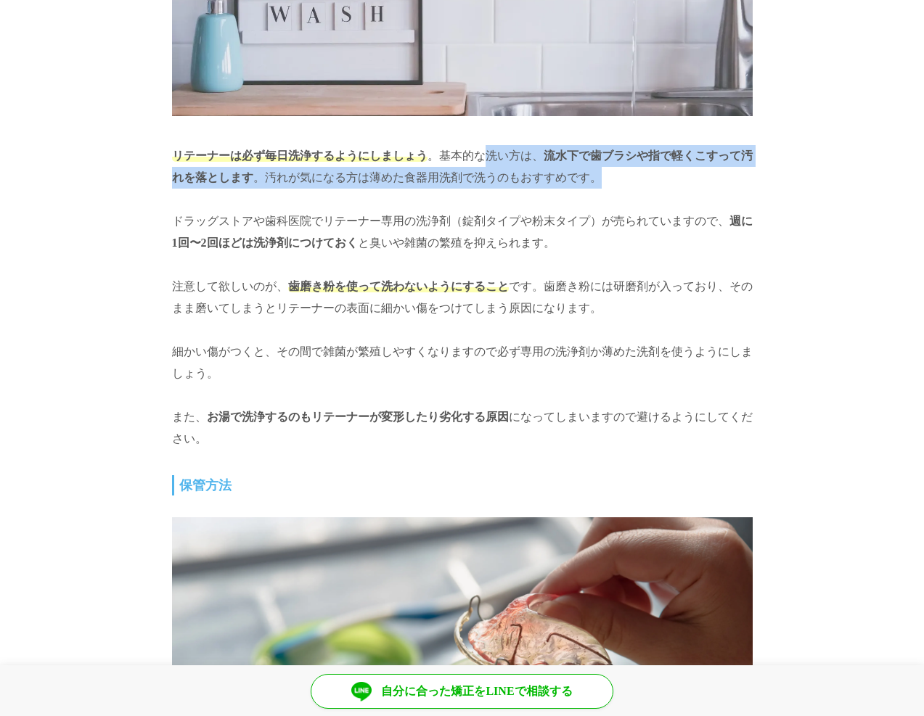
drag, startPoint x: 629, startPoint y: 159, endPoint x: 490, endPoint y: 134, distance: 141.6
click at [490, 145] on p "リテーナーは必ず毎日洗浄するようにしましょう 。基本的な洗い方は、 流水下で歯ブラシや指で軽くこすって汚れを落とします 。汚れが気になる方は薄めた食器用洗剤で…" at bounding box center [462, 167] width 581 height 44
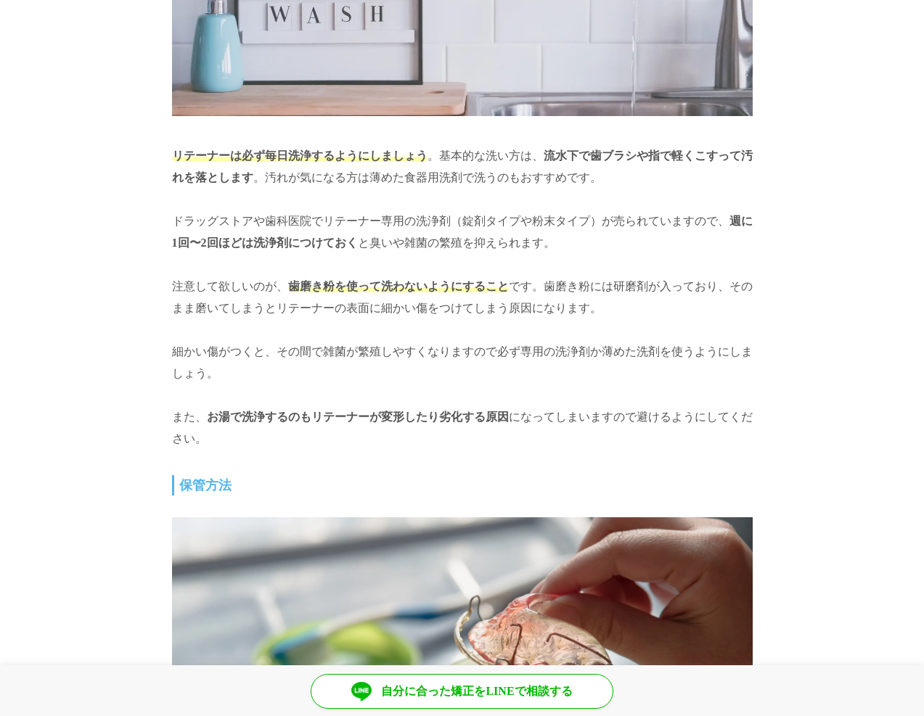
scroll to position [8200, 0]
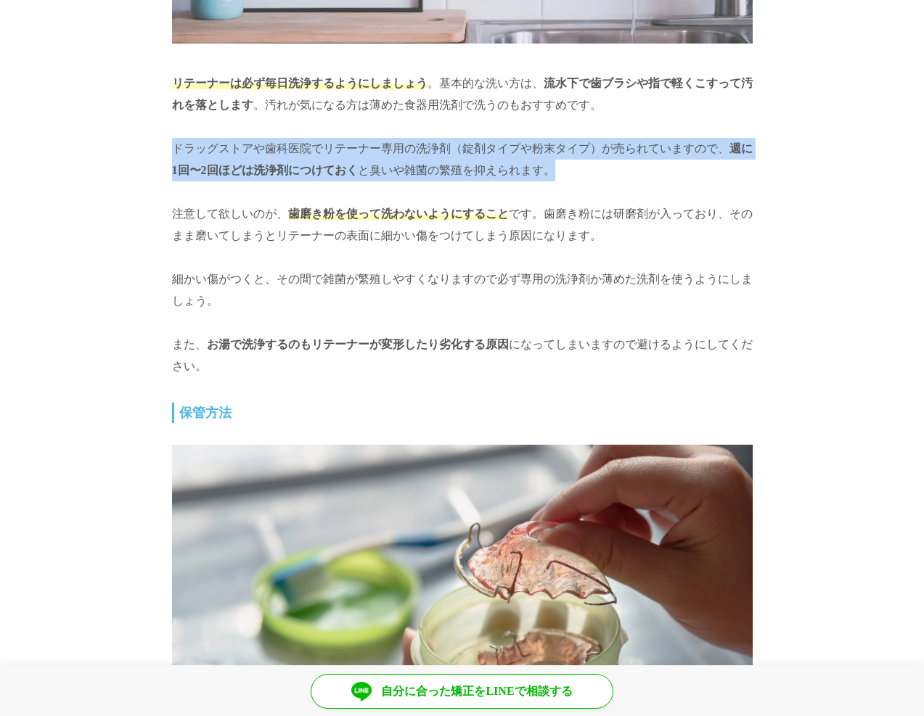
drag, startPoint x: 155, startPoint y: 123, endPoint x: 714, endPoint y: 152, distance: 560.3
click at [714, 152] on p "ドラッグストアや歯科医院でリテーナー専用の洗浄剤（錠剤タイプや粉末タイプ）が売られていますので、 週に1回〜2回ほどは洗浄剤につけておく と臭いや雑菌の繁殖を…" at bounding box center [462, 160] width 581 height 44
drag, startPoint x: 714, startPoint y: 152, endPoint x: 203, endPoint y: 131, distance: 511.4
click at [203, 138] on p "ドラッグストアや歯科医院でリテーナー専用の洗浄剤（錠剤タイプや粉末タイプ）が売られていますので、 週に1回〜2回ほどは洗浄剤につけておく と臭いや雑菌の繁殖を…" at bounding box center [462, 160] width 581 height 44
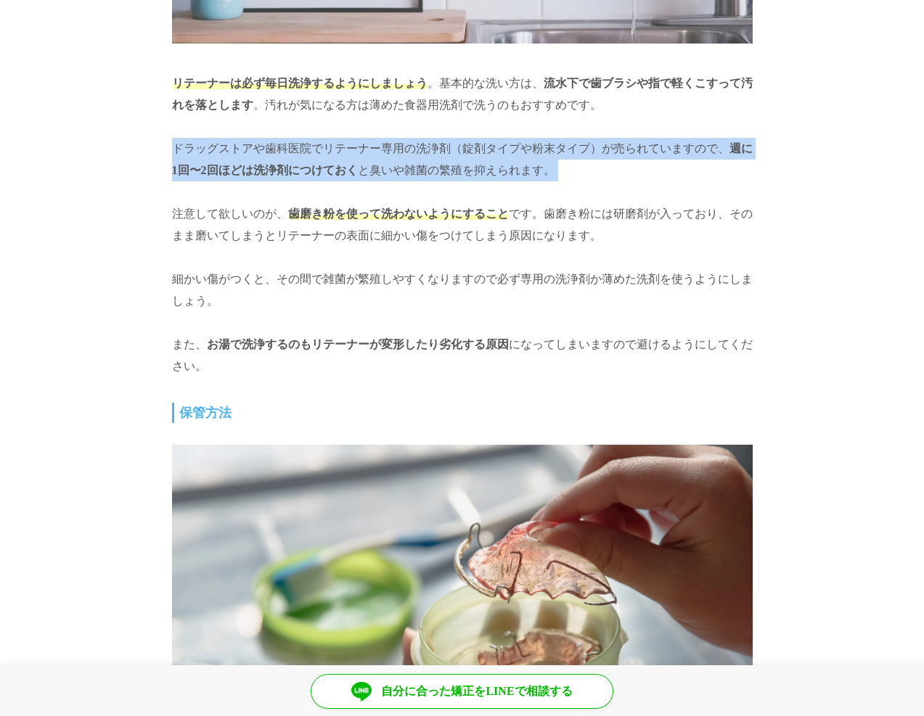
click at [203, 138] on p "ドラッグストアや歯科医院でリテーナー専用の洗浄剤（錠剤タイプや粉末タイプ）が売られていますので、 週に1回〜2回ほどは洗浄剤につけておく と臭いや雑菌の繁殖を…" at bounding box center [462, 160] width 581 height 44
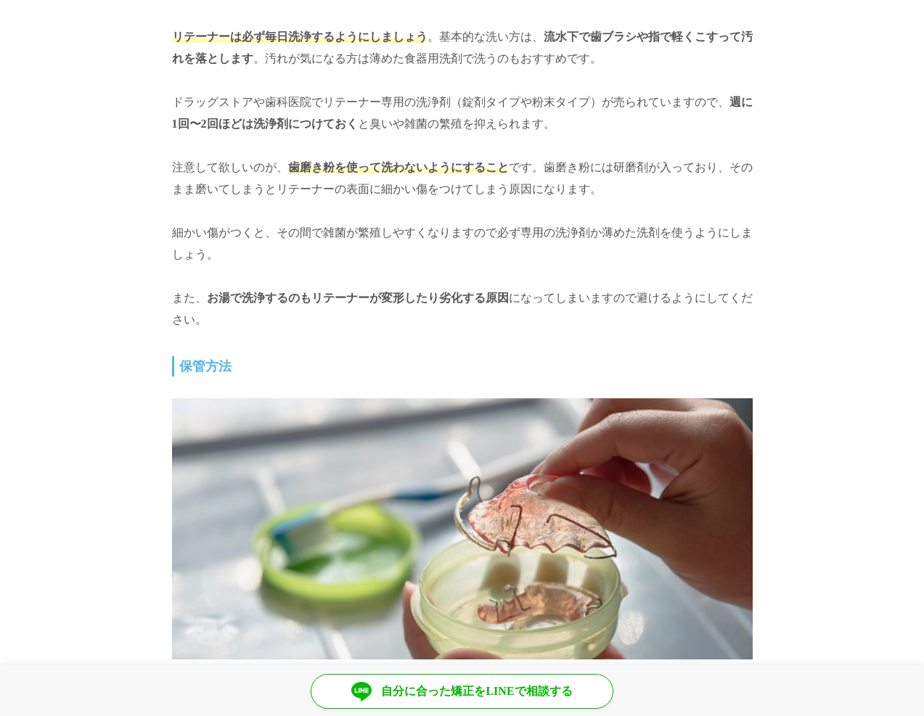
scroll to position [8273, 0]
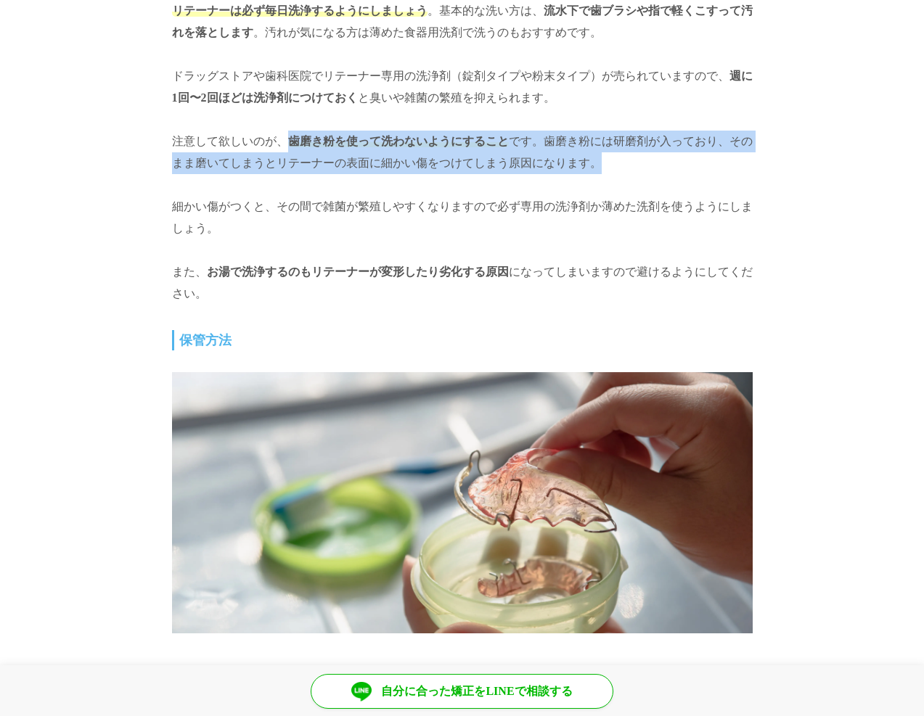
drag, startPoint x: 283, startPoint y: 128, endPoint x: 654, endPoint y: 145, distance: 371.2
click at [654, 145] on p "注意して欲しいのが、 歯磨き粉を使って洗わないようにすること です。歯磨き粉には研磨剤が入っており、そのまま磨いてしまうとリテーナーの表面に細かい傷をつけてし…" at bounding box center [462, 153] width 581 height 44
drag, startPoint x: 654, startPoint y: 145, endPoint x: 218, endPoint y: 131, distance: 435.6
click at [218, 131] on p "注意して欲しいのが、 歯磨き粉を使って洗わないようにすること です。歯磨き粉には研磨剤が入っており、そのまま磨いてしまうとリテーナーの表面に細かい傷をつけてし…" at bounding box center [462, 153] width 581 height 44
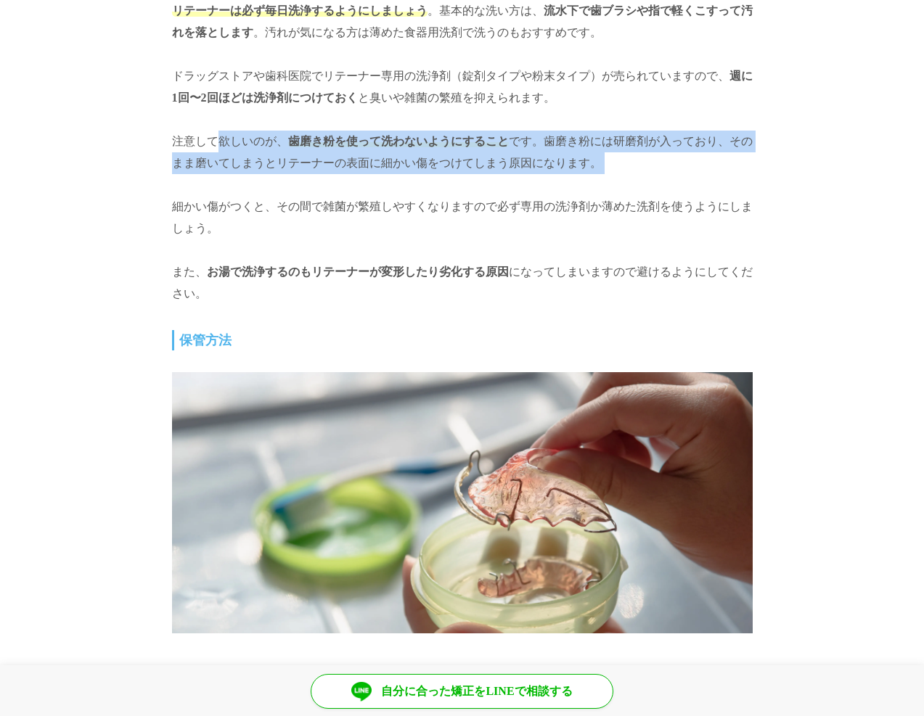
click at [218, 131] on p "注意して欲しいのが、 歯磨き粉を使って洗わないようにすること です。歯磨き粉には研磨剤が入っており、そのまま磨いてしまうとリテーナーの表面に細かい傷をつけてし…" at bounding box center [462, 153] width 581 height 44
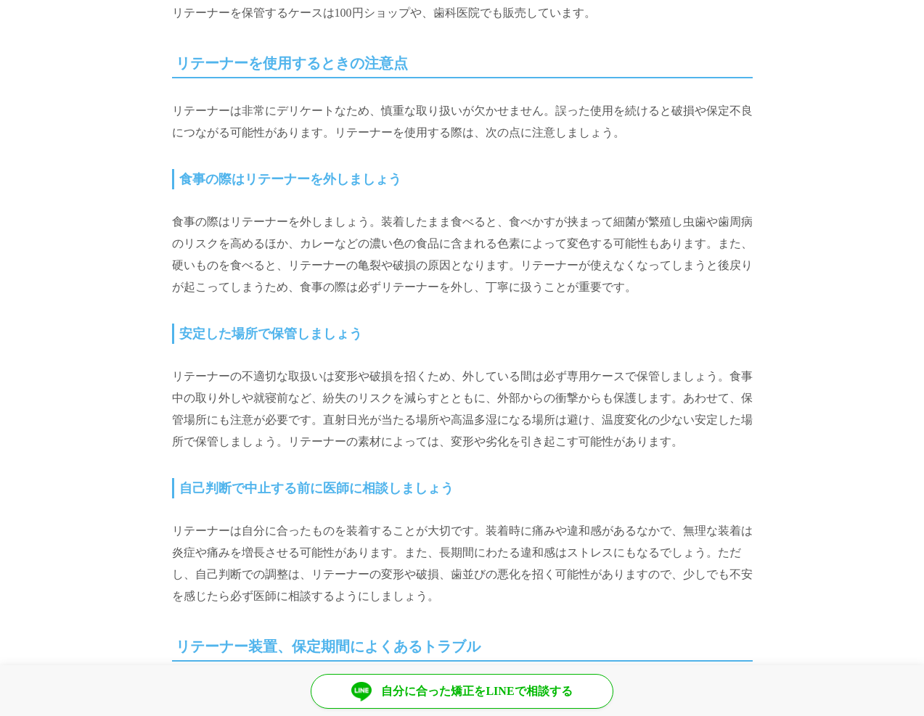
scroll to position [9144, 0]
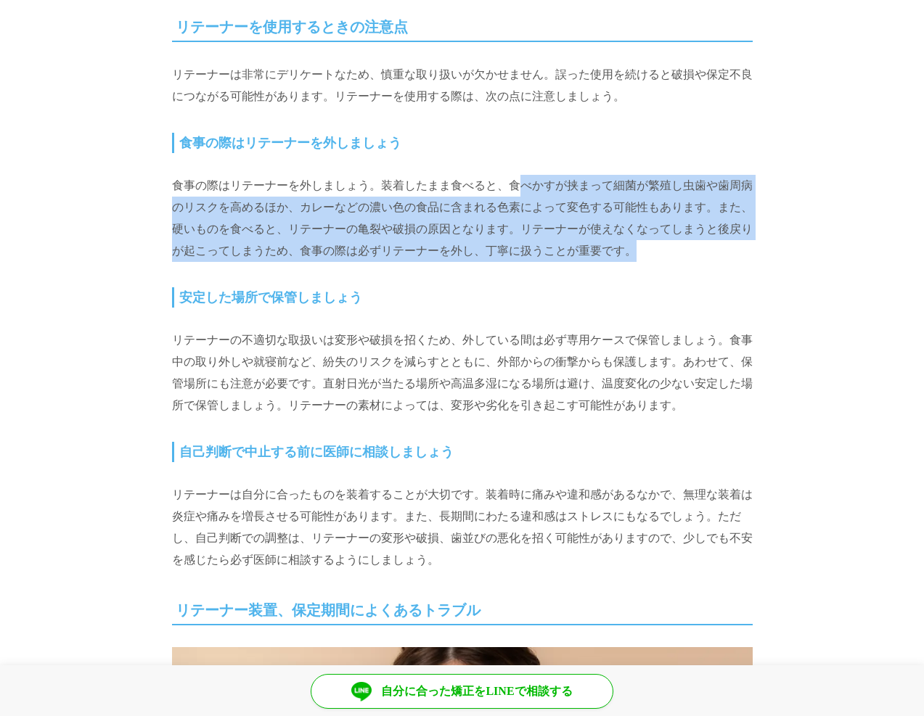
drag, startPoint x: 513, startPoint y: 167, endPoint x: 679, endPoint y: 230, distance: 177.1
click at [679, 230] on p "食事の際はリテーナーを外しましょう。装着したまま食べると、食べかすが挟まって細菌が繁殖し虫歯や歯周病のリスクを高めるほか、カレーなどの濃い色の食品に含まれる色…" at bounding box center [462, 218] width 581 height 87
drag, startPoint x: 679, startPoint y: 230, endPoint x: 395, endPoint y: 168, distance: 290.4
click at [395, 175] on p "食事の際はリテーナーを外しましょう。装着したまま食べると、食べかすが挟まって細菌が繁殖し虫歯や歯周病のリスクを高めるほか、カレーなどの濃い色の食品に含まれる色…" at bounding box center [462, 218] width 581 height 87
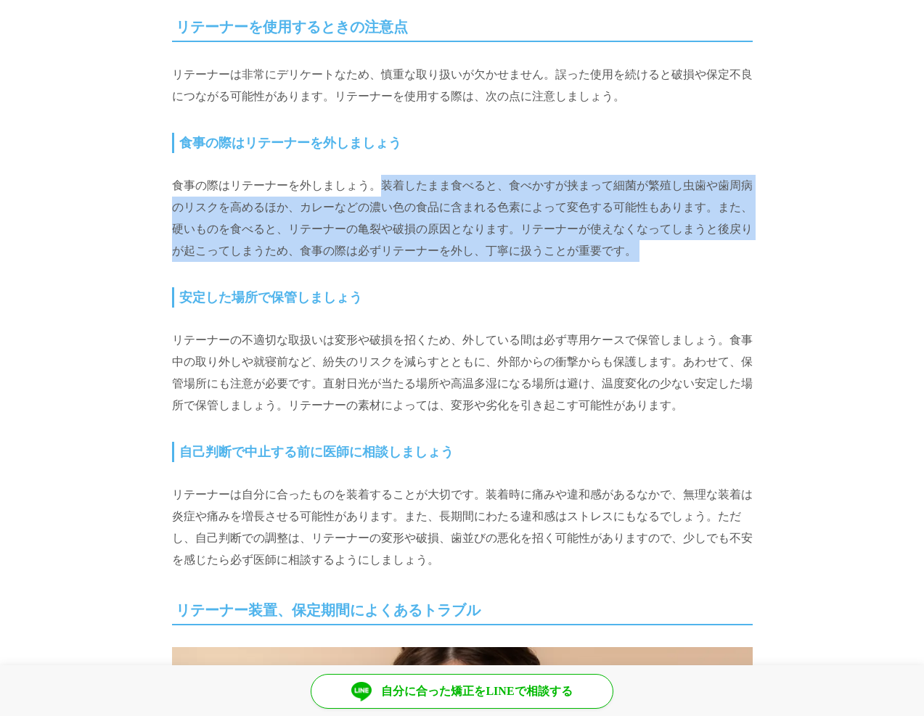
click at [395, 175] on p "食事の際はリテーナーを外しましょう。装着したまま食べると、食べかすが挟まって細菌が繁殖し虫歯や歯周病のリスクを高めるほか、カレーなどの濃い色の食品に含まれる色…" at bounding box center [462, 218] width 581 height 87
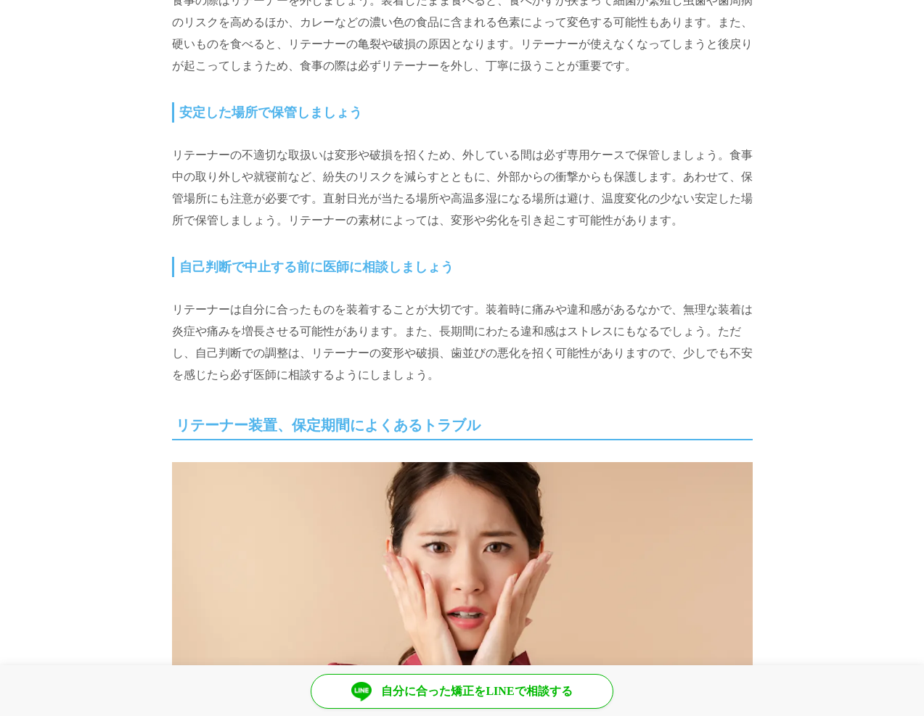
scroll to position [9361, 0]
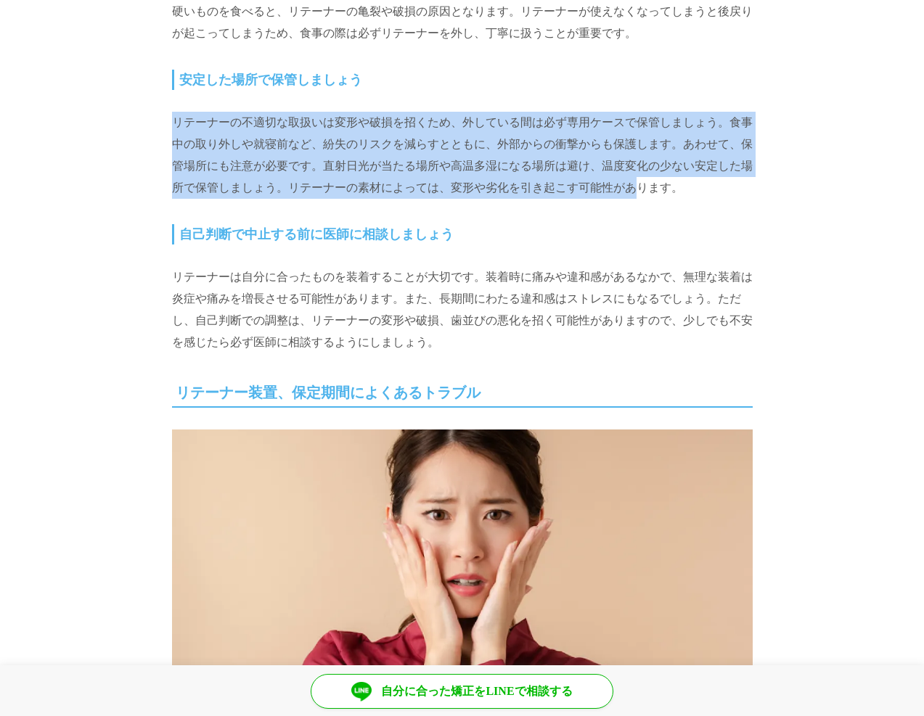
drag, startPoint x: 165, startPoint y: 105, endPoint x: 632, endPoint y: 163, distance: 470.1
click at [632, 163] on p "リテーナーの不適切な取扱いは変形や破損を招くため、外している間は必ず専用ケースで保管しましょう。食事中の取り外しや就寝前など、紛失のリスクを減らすとともに、外…" at bounding box center [462, 155] width 581 height 87
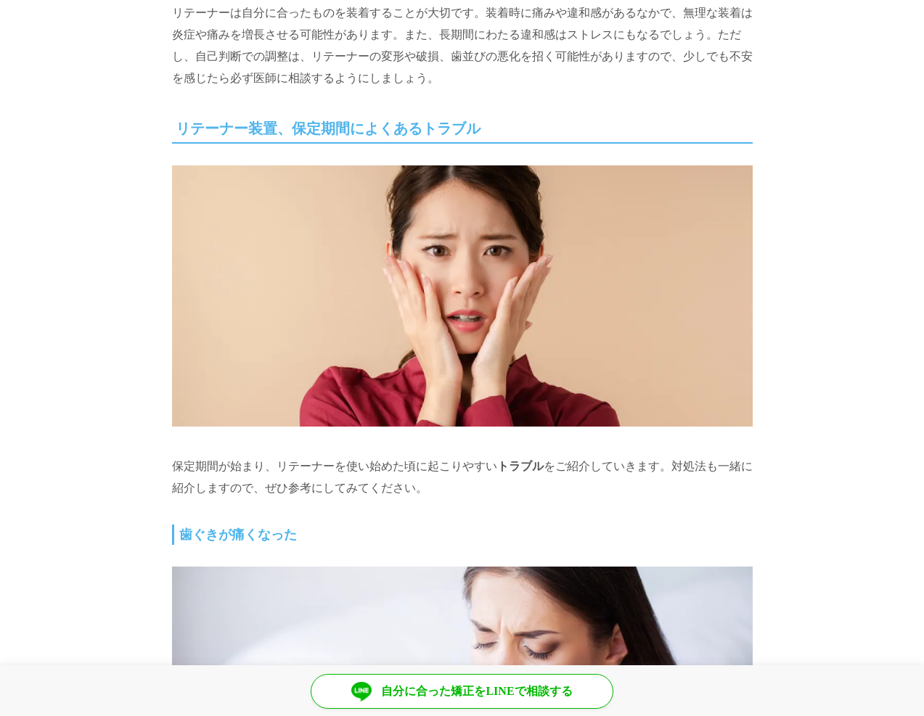
scroll to position [9652, 0]
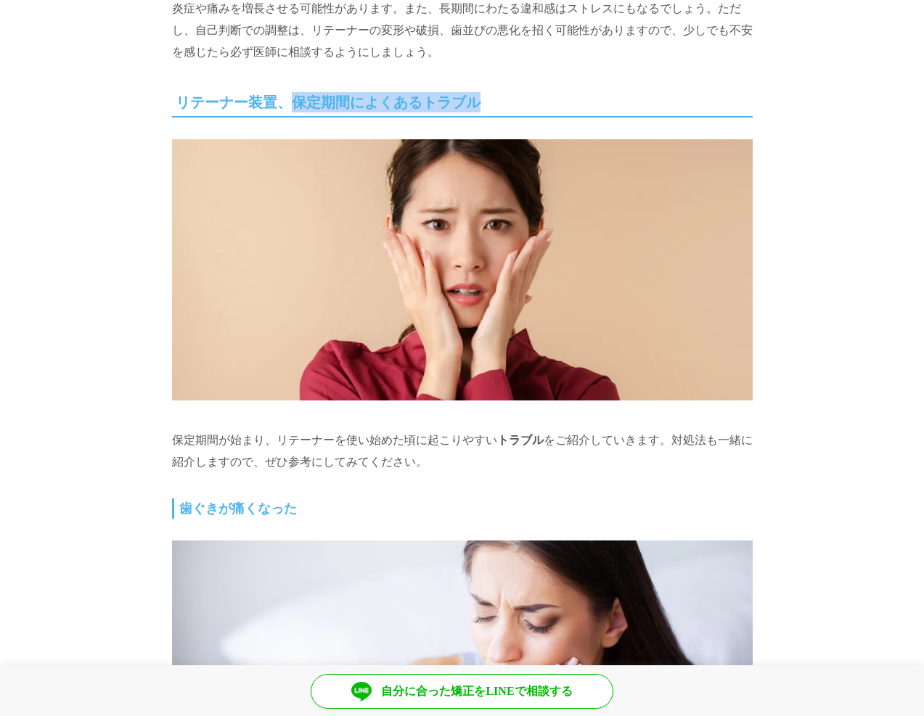
drag, startPoint x: 297, startPoint y: 87, endPoint x: 491, endPoint y: 83, distance: 193.8
click at [491, 89] on h2 "リテーナー装置、保定期間によくあるトラブル" at bounding box center [462, 103] width 581 height 29
drag, startPoint x: 491, startPoint y: 83, endPoint x: 256, endPoint y: 84, distance: 234.4
click at [256, 89] on h2 "リテーナー装置、保定期間によくあるトラブル" at bounding box center [462, 103] width 581 height 29
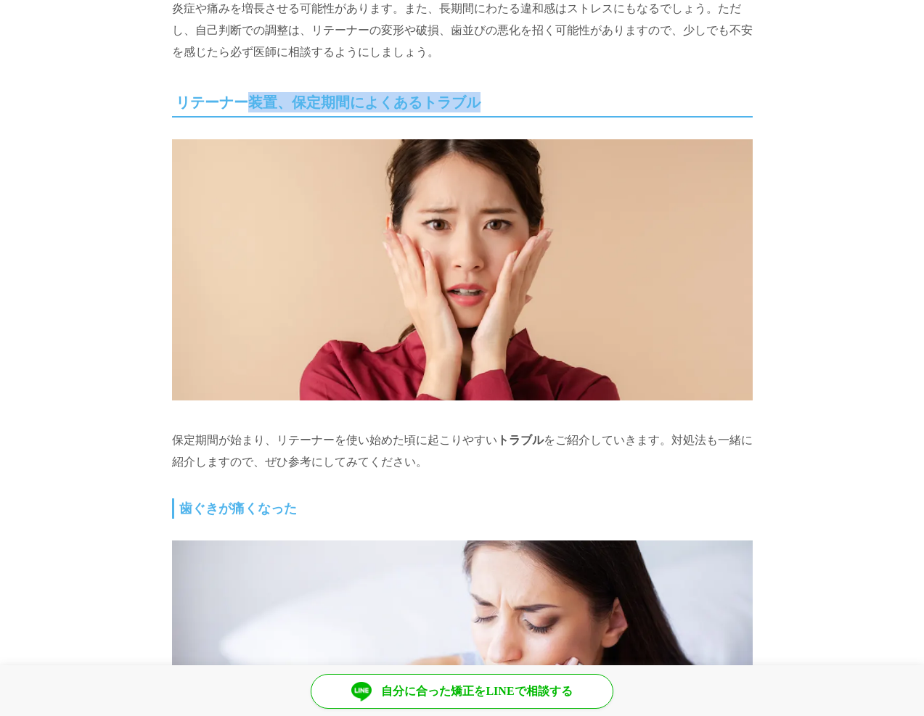
click at [256, 89] on h2 "リテーナー装置、保定期間によくあるトラブル" at bounding box center [462, 103] width 581 height 29
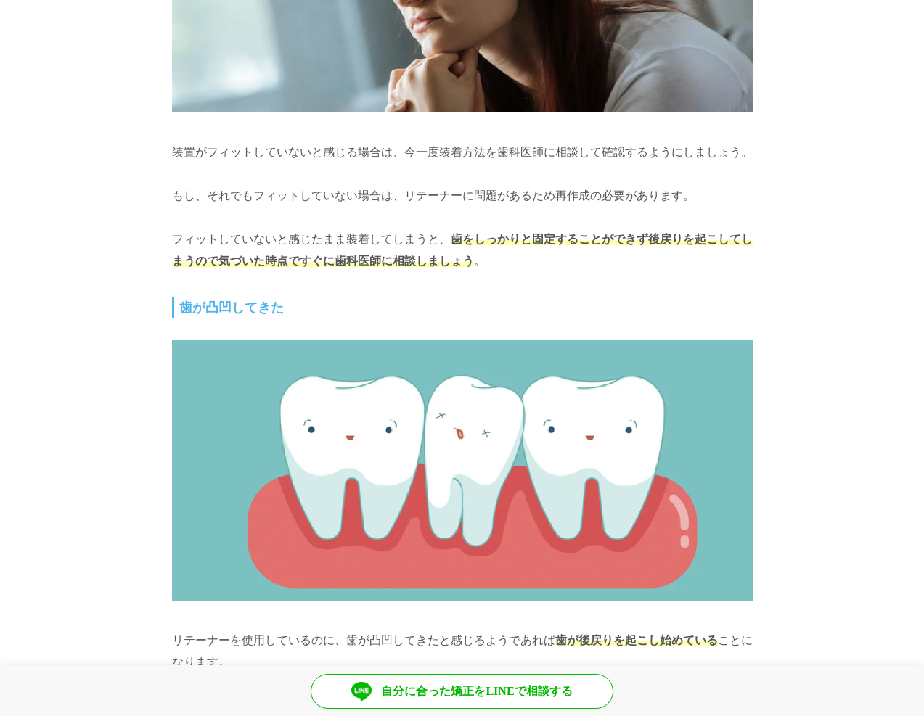
scroll to position [10885, 0]
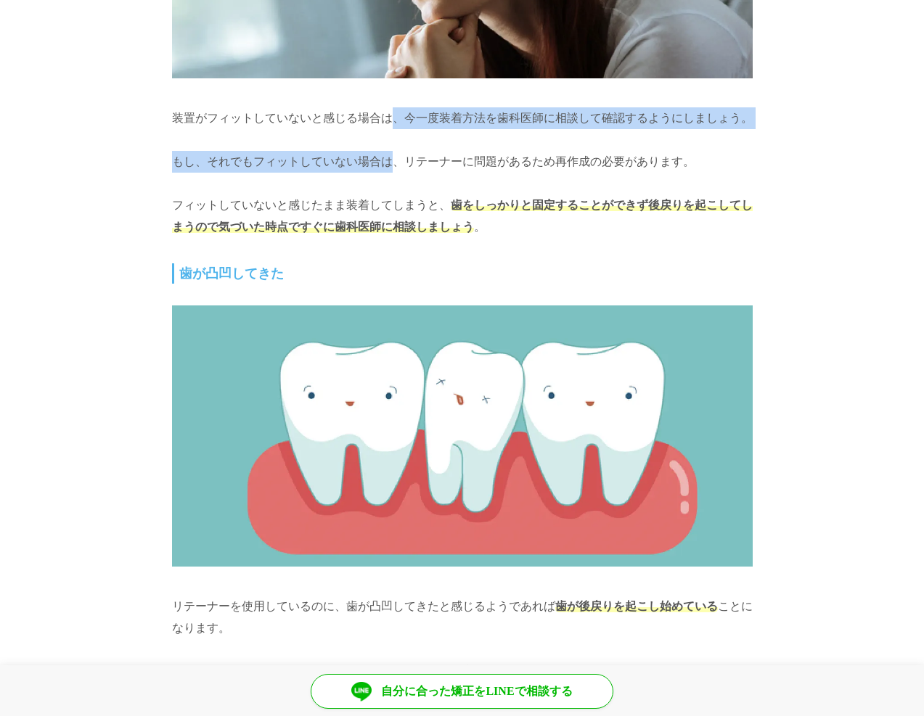
drag, startPoint x: 392, startPoint y: 91, endPoint x: 396, endPoint y: 153, distance: 61.8
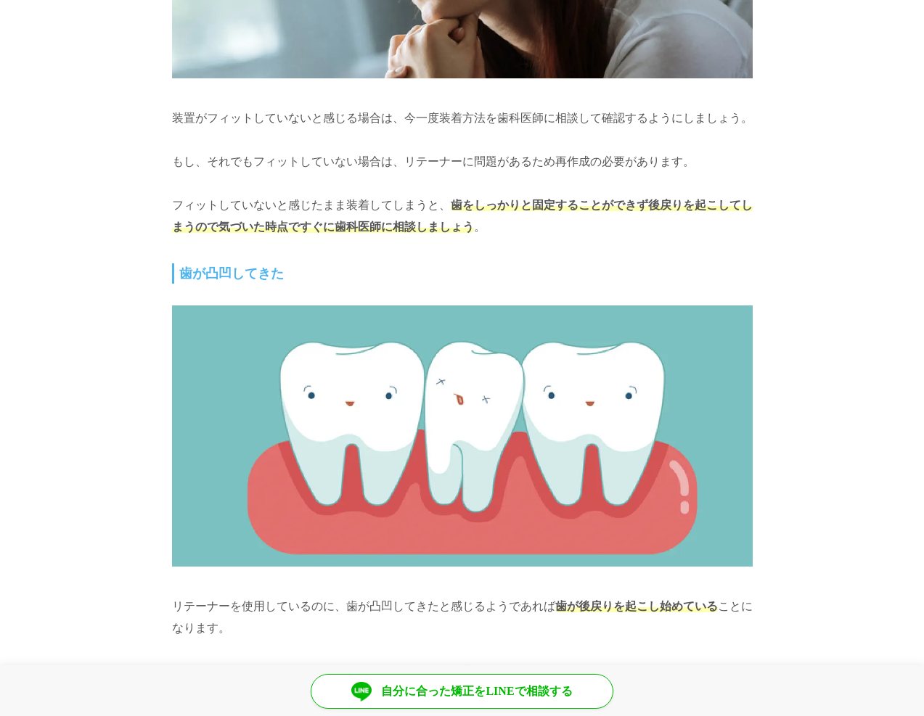
scroll to position [10958, 0]
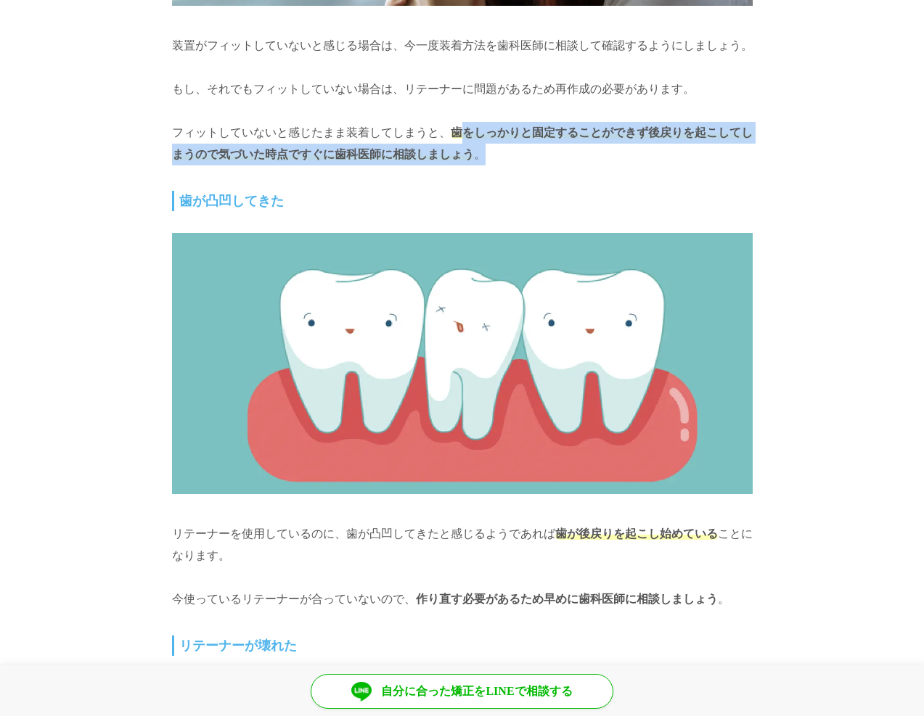
drag, startPoint x: 481, startPoint y: 130, endPoint x: 446, endPoint y: 115, distance: 38.0
click at [448, 122] on p "フィットしていないと感じたまま装着してしまうと、 歯をしっかりと固定することができず後戻りを起こしてしまうので気づいた時点ですぐに歯科医師に相談しましょう 。" at bounding box center [462, 144] width 581 height 44
click at [446, 122] on p "フィットしていないと感じたまま装着してしまうと、 歯をしっかりと固定することができず後戻りを起こしてしまうので気づいた時点ですぐに歯科医師に相談しましょう 。" at bounding box center [462, 144] width 581 height 44
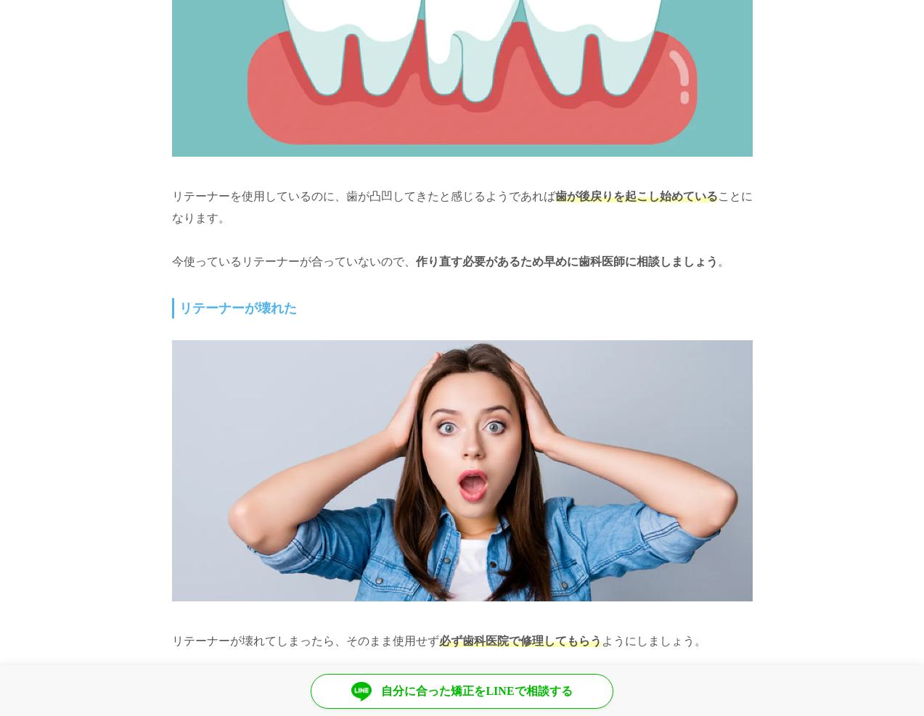
scroll to position [11321, 0]
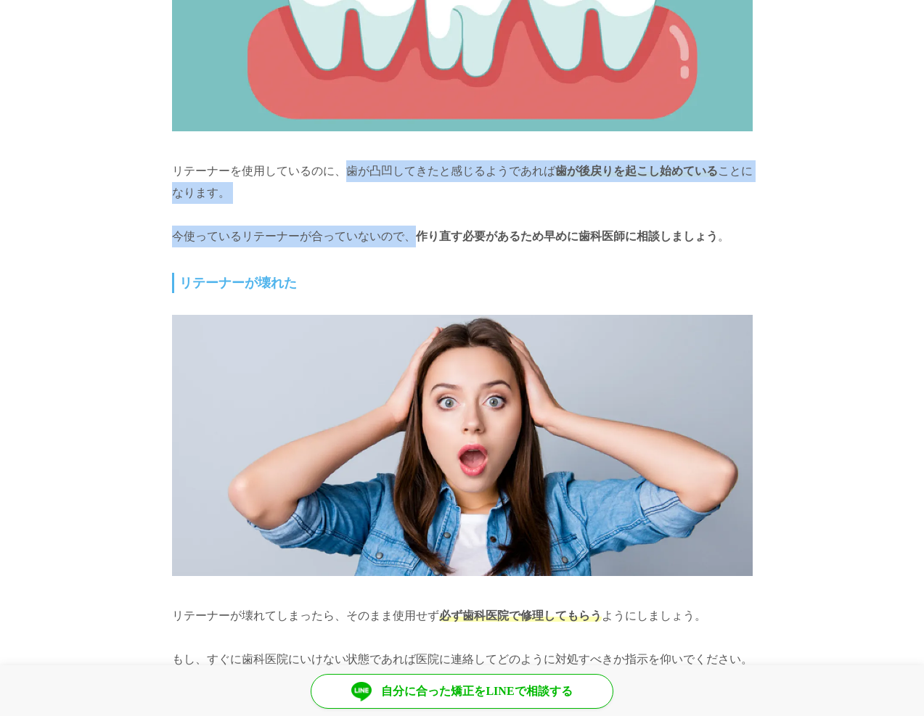
drag, startPoint x: 345, startPoint y: 146, endPoint x: 412, endPoint y: 205, distance: 89.5
click at [412, 226] on p "今使っているリテーナーが合っていないので、 作り直す必要があるため早めに歯科医師に相談しましょう 。" at bounding box center [462, 237] width 581 height 22
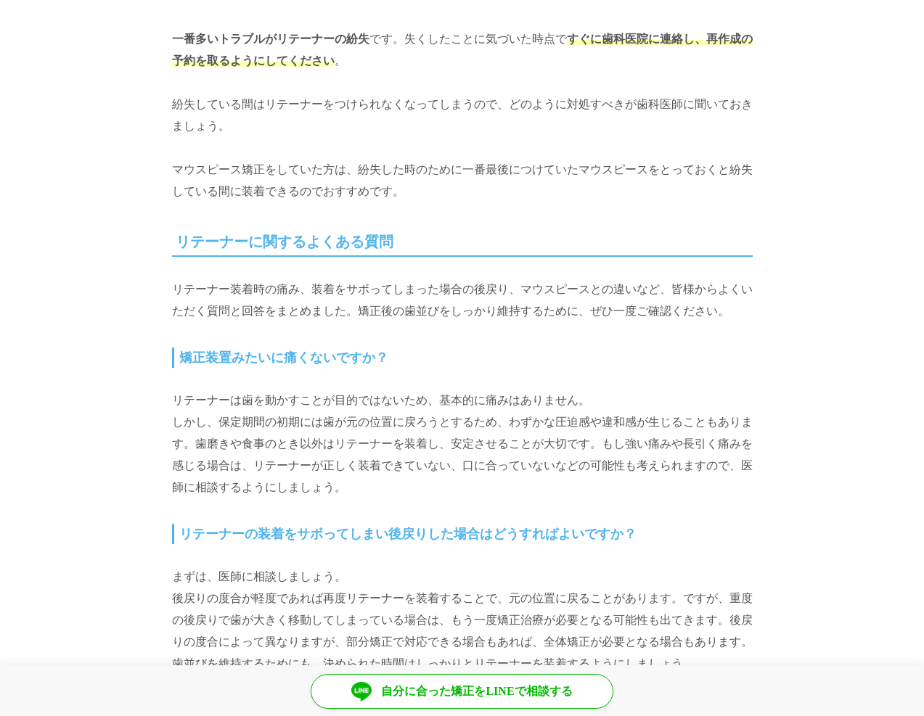
scroll to position [12409, 0]
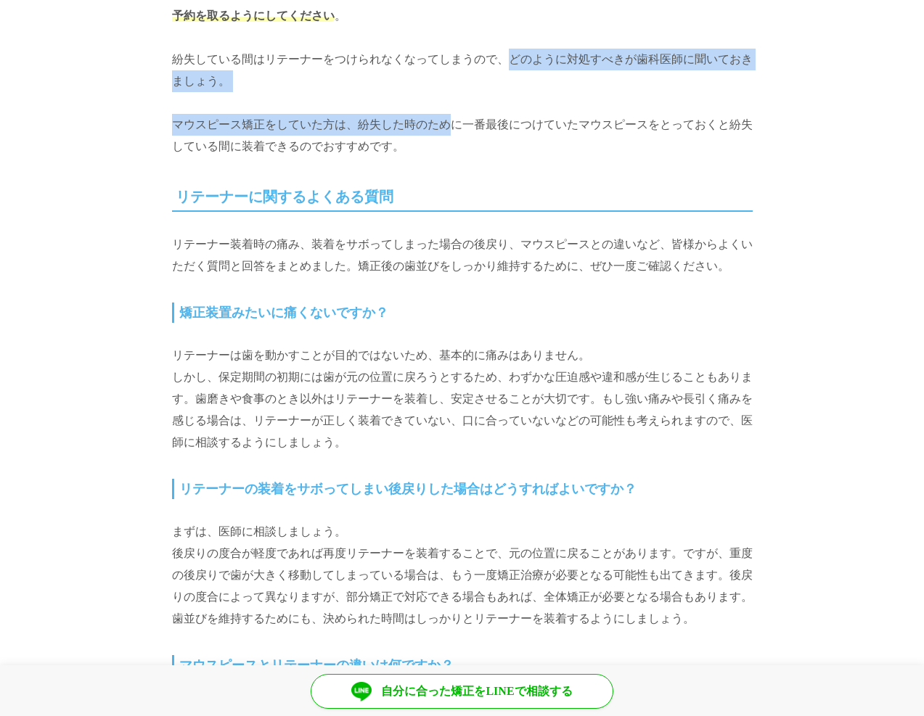
drag, startPoint x: 507, startPoint y: 30, endPoint x: 444, endPoint y: 86, distance: 83.8
click at [444, 114] on p "マウスピース矯正をしていた方は、紛失した時のために一番最後につけていたマウスピースをとっておくと紛失している間に装着できるのでおすすめです。" at bounding box center [462, 136] width 581 height 44
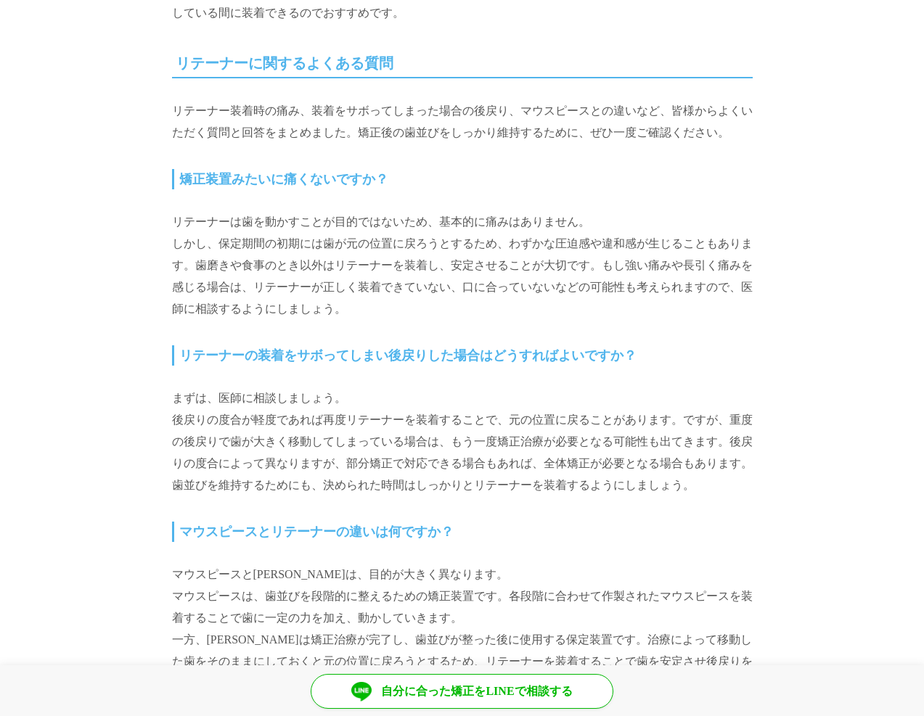
scroll to position [12627, 0]
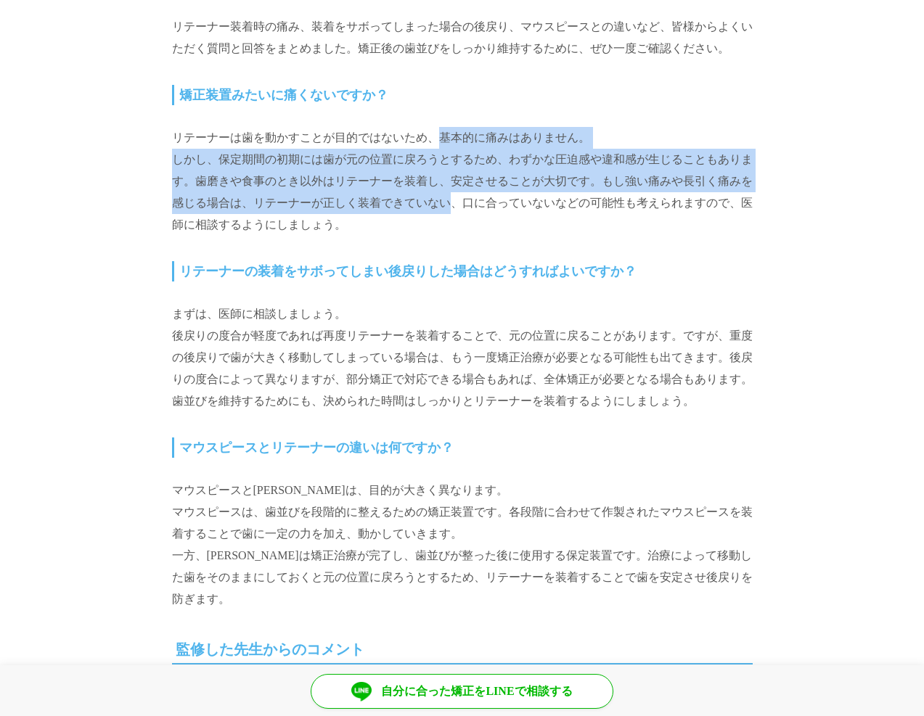
drag, startPoint x: 438, startPoint y: 110, endPoint x: 443, endPoint y: 183, distance: 72.7
click at [443, 183] on p "リテーナーは歯を動かすことが目的ではないため、基本的に痛みはありません。 しかし、保定期間の初期には歯が元の位置に戻ろうとするため、わずかな圧迫感や違和感が生…" at bounding box center [462, 181] width 581 height 109
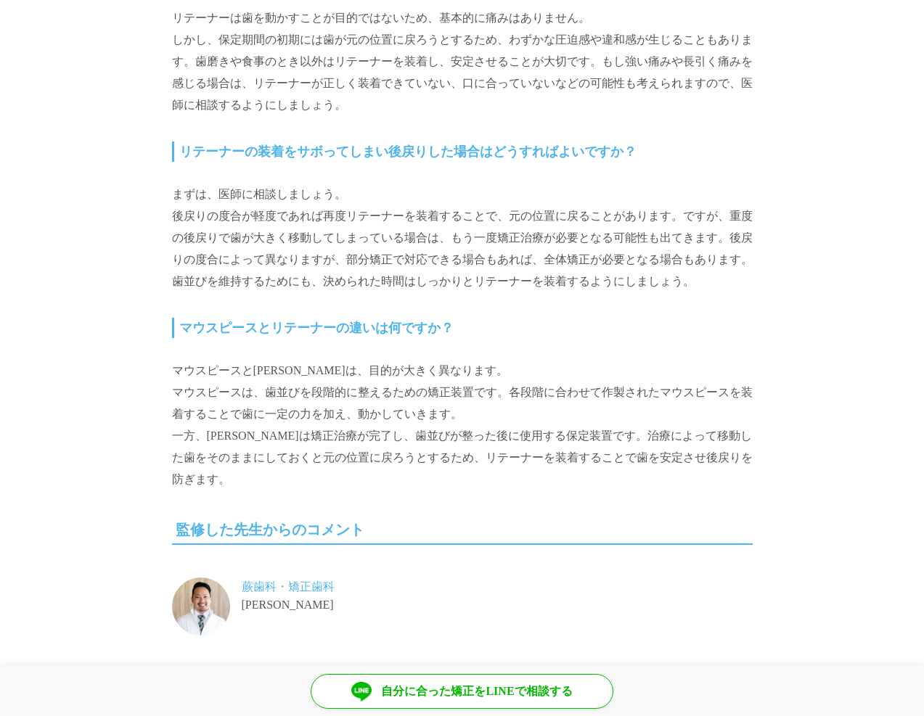
scroll to position [12772, 0]
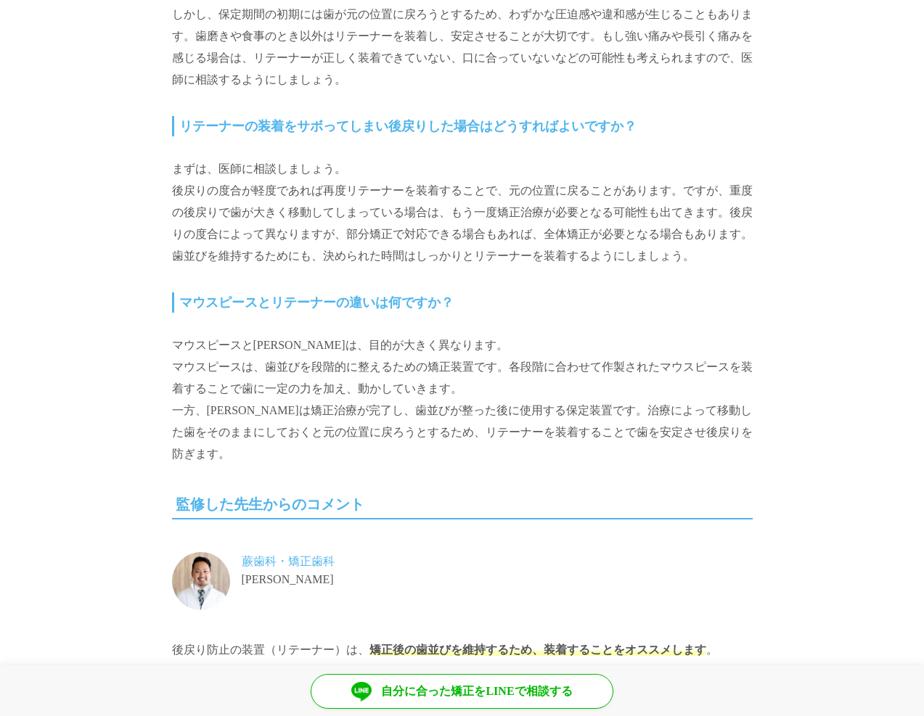
drag, startPoint x: 218, startPoint y: 148, endPoint x: 721, endPoint y: 231, distance: 509.8
click at [721, 231] on p "まずは、医師に相談しましょう。 後戻りの度合が軽度であれば再度リテーナーを装着することで、元の位置に戻ることがあります。ですが、重度の後戻りで歯が大きく移動し…" at bounding box center [462, 212] width 581 height 109
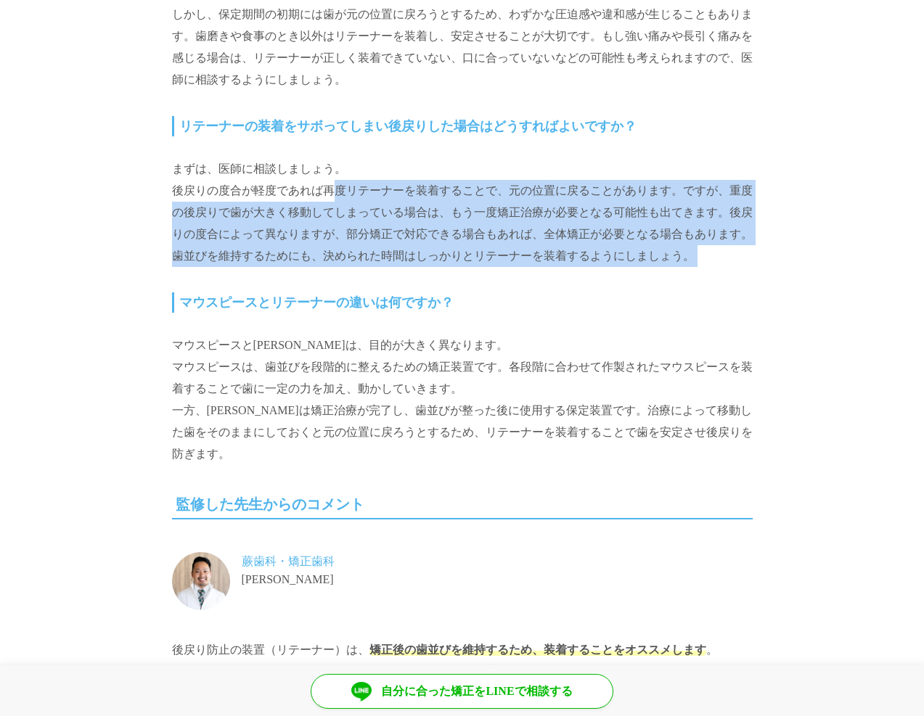
drag, startPoint x: 721, startPoint y: 231, endPoint x: 332, endPoint y: 152, distance: 397.6
click at [332, 158] on p "まずは、医師に相談しましょう。 後戻りの度合が軽度であれば再度リテーナーを装着することで、元の位置に戻ることがあります。ですが、重度の後戻りで歯が大きく移動し…" at bounding box center [462, 212] width 581 height 109
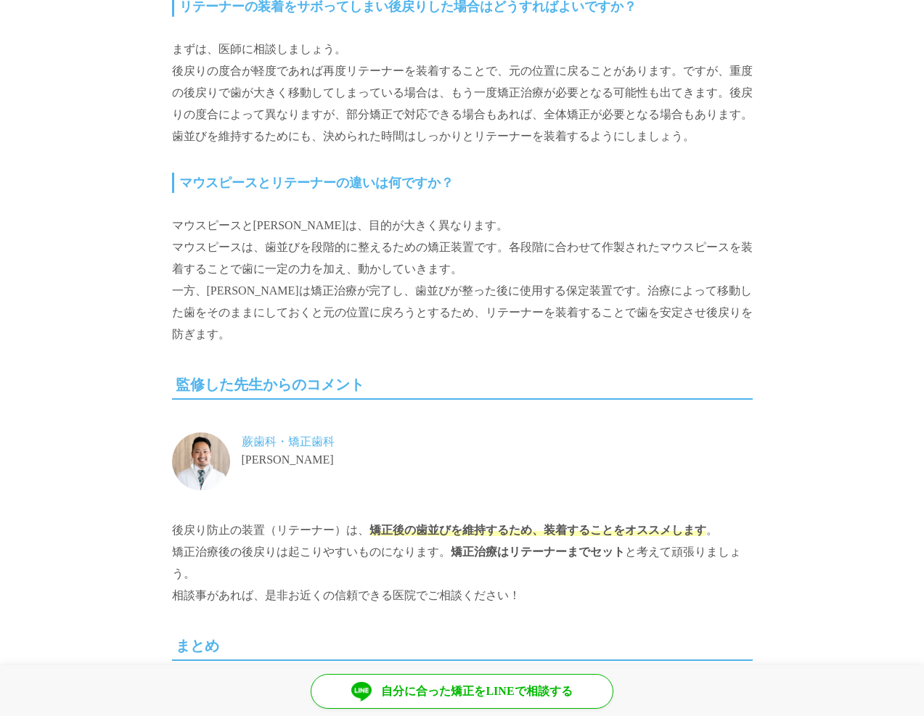
scroll to position [12917, 0]
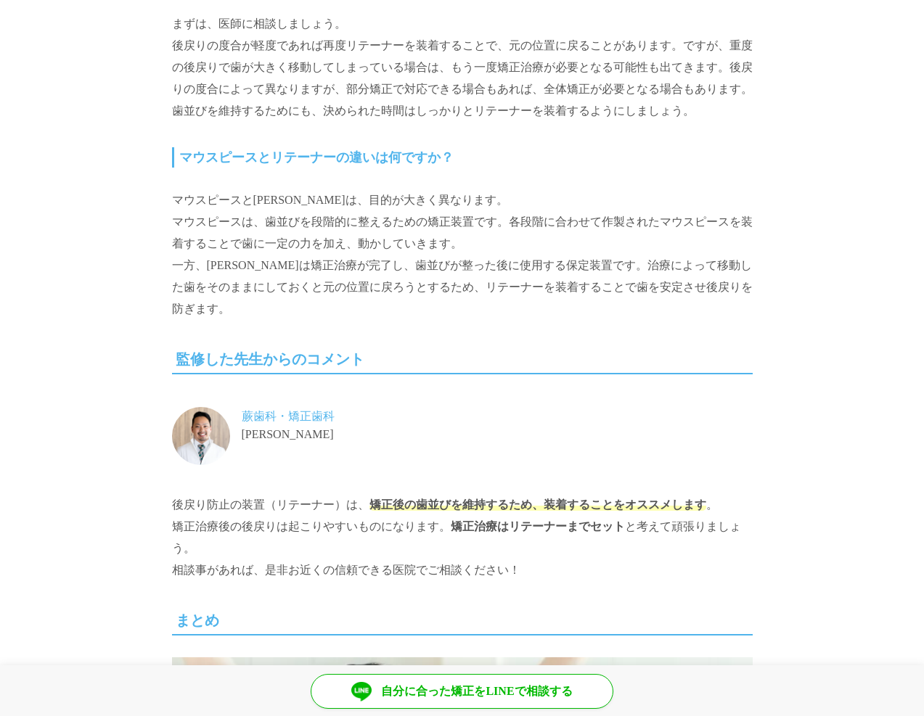
drag, startPoint x: 334, startPoint y: 173, endPoint x: 496, endPoint y: 209, distance: 166.4
click at [496, 209] on p "マウスピースと[PERSON_NAME]は、目的が大きく異なります。 マウスピースは、歯並びを段階的に整えるための矯正装置です。各段階に合わせて作製されたマウ…" at bounding box center [462, 254] width 581 height 131
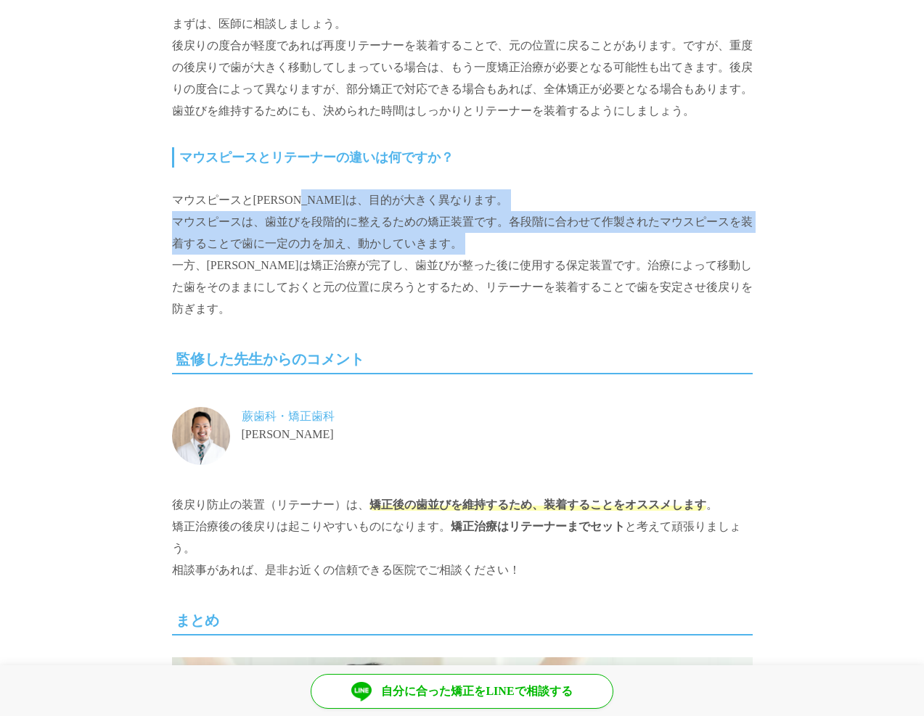
drag, startPoint x: 496, startPoint y: 209, endPoint x: 341, endPoint y: 170, distance: 160.2
click at [341, 189] on p "マウスピースと[PERSON_NAME]は、目的が大きく異なります。 マウスピースは、歯並びを段階的に整えるための矯正装置です。各段階に合わせて作製されたマウ…" at bounding box center [462, 254] width 581 height 131
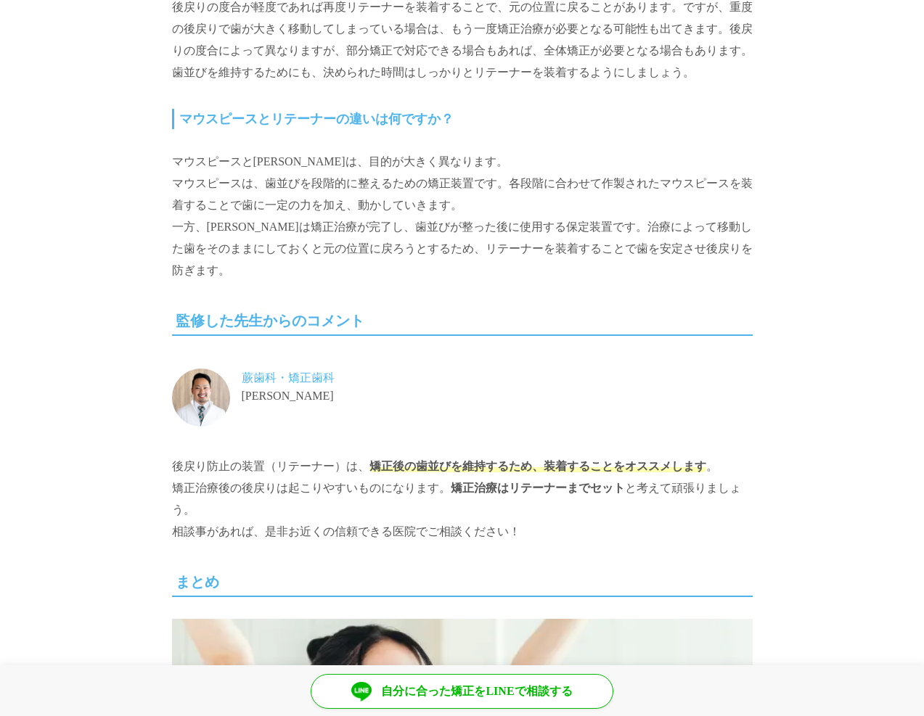
scroll to position [12990, 0]
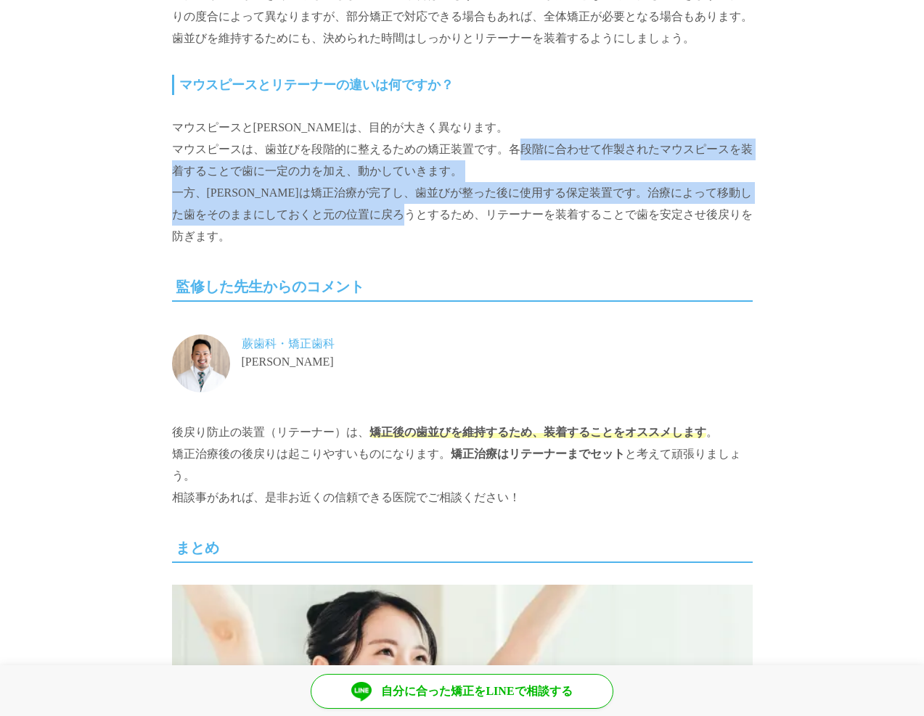
drag, startPoint x: 507, startPoint y: 120, endPoint x: 438, endPoint y: 186, distance: 94.4
click at [438, 186] on p "マウスピースと[PERSON_NAME]は、目的が大きく異なります。 マウスピースは、歯並びを段階的に整えるための矯正装置です。各段階に合わせて作製されたマウ…" at bounding box center [462, 182] width 581 height 131
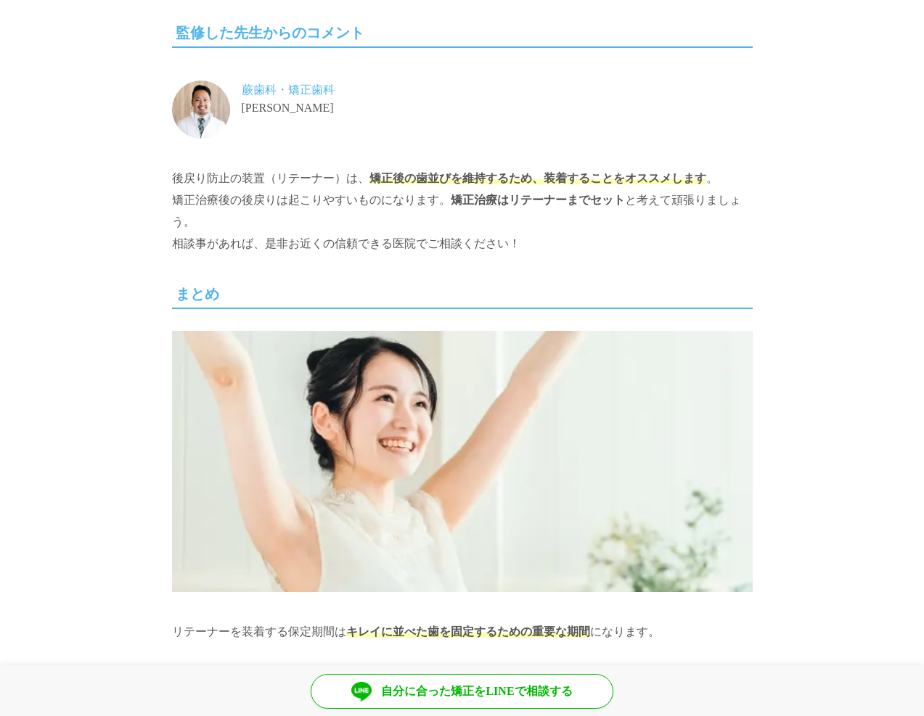
scroll to position [13498, 0]
